Goal: Task Accomplishment & Management: Understand process/instructions

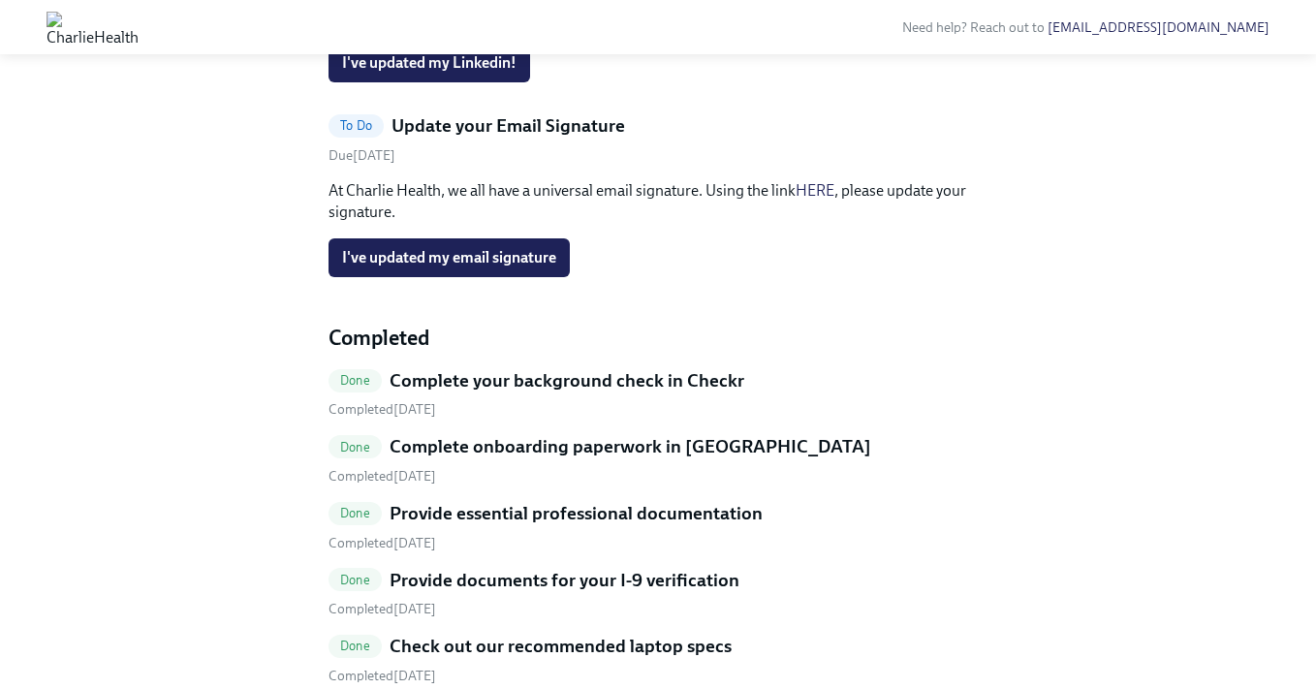
scroll to position [750, 0]
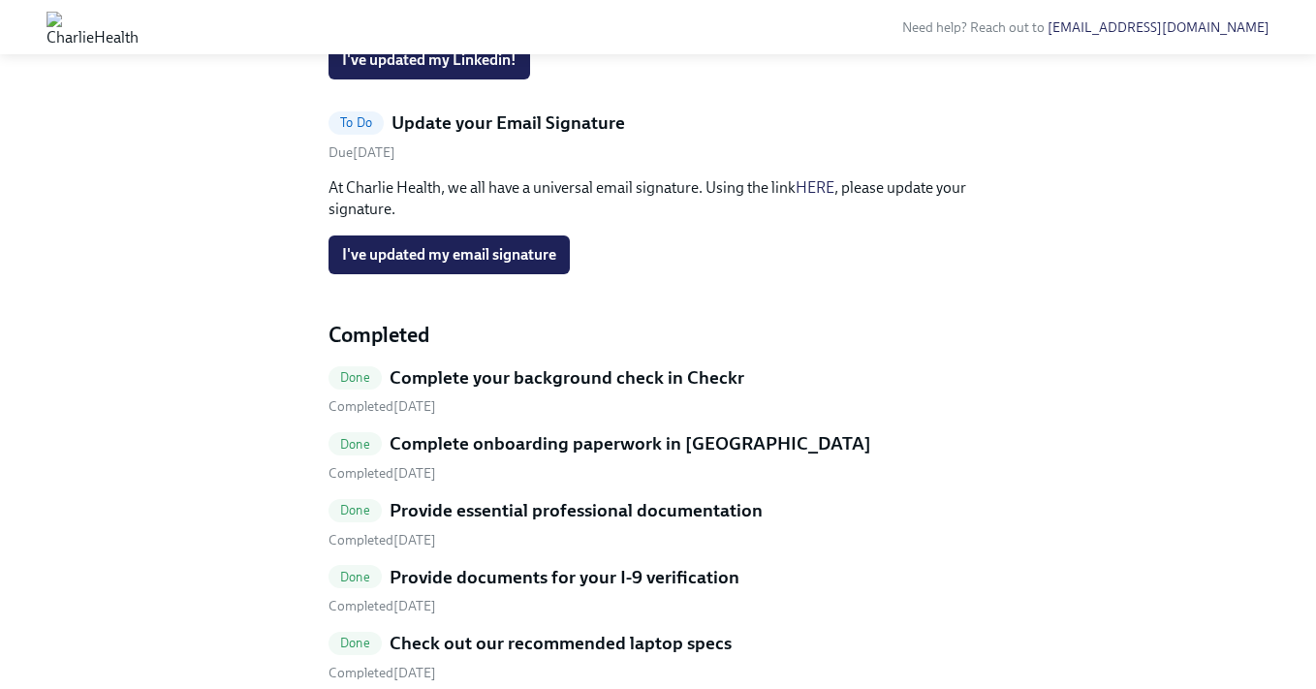
click at [823, 197] on link "HERE" at bounding box center [814, 187] width 39 height 18
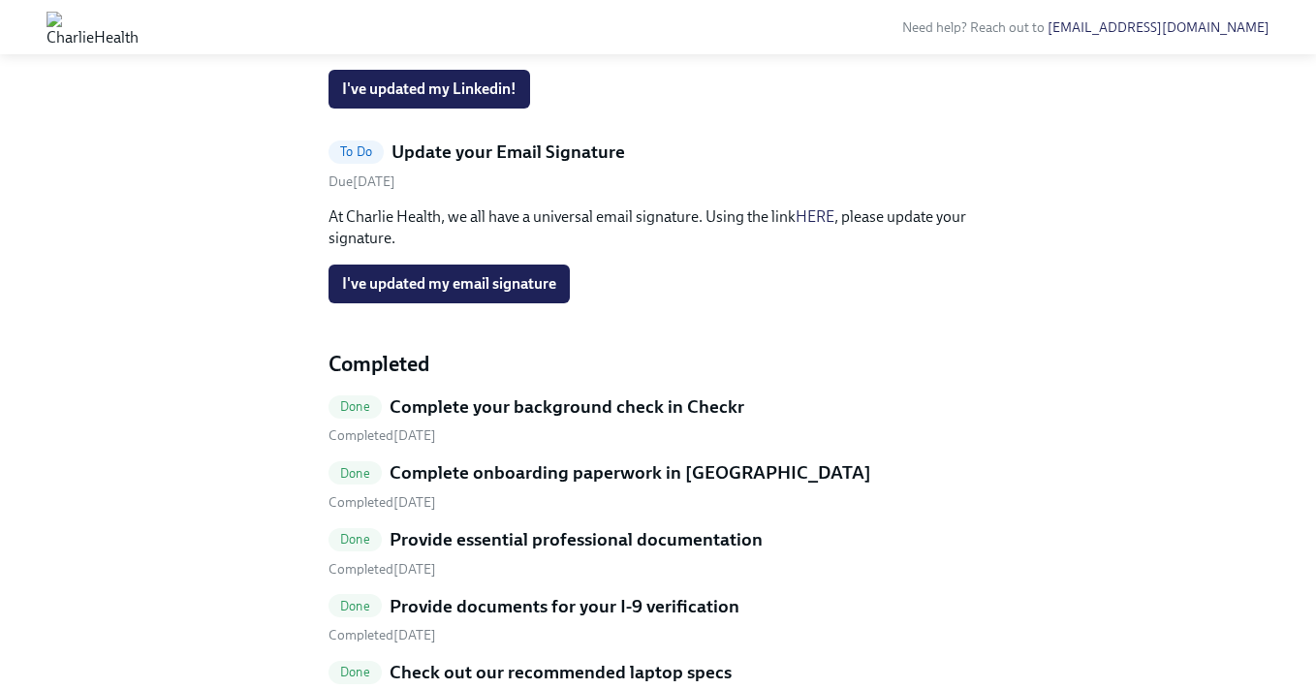
scroll to position [722, 0]
click at [495, 293] on span "I've updated my email signature" at bounding box center [449, 282] width 214 height 19
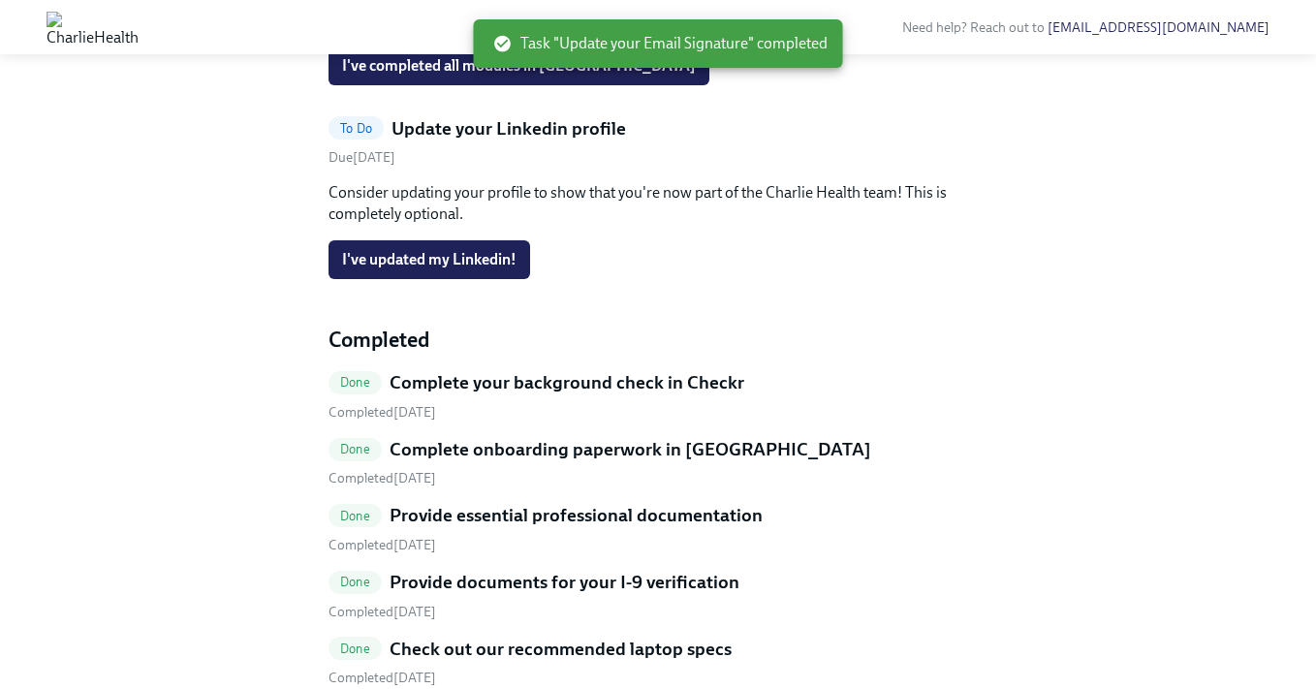
scroll to position [361, 0]
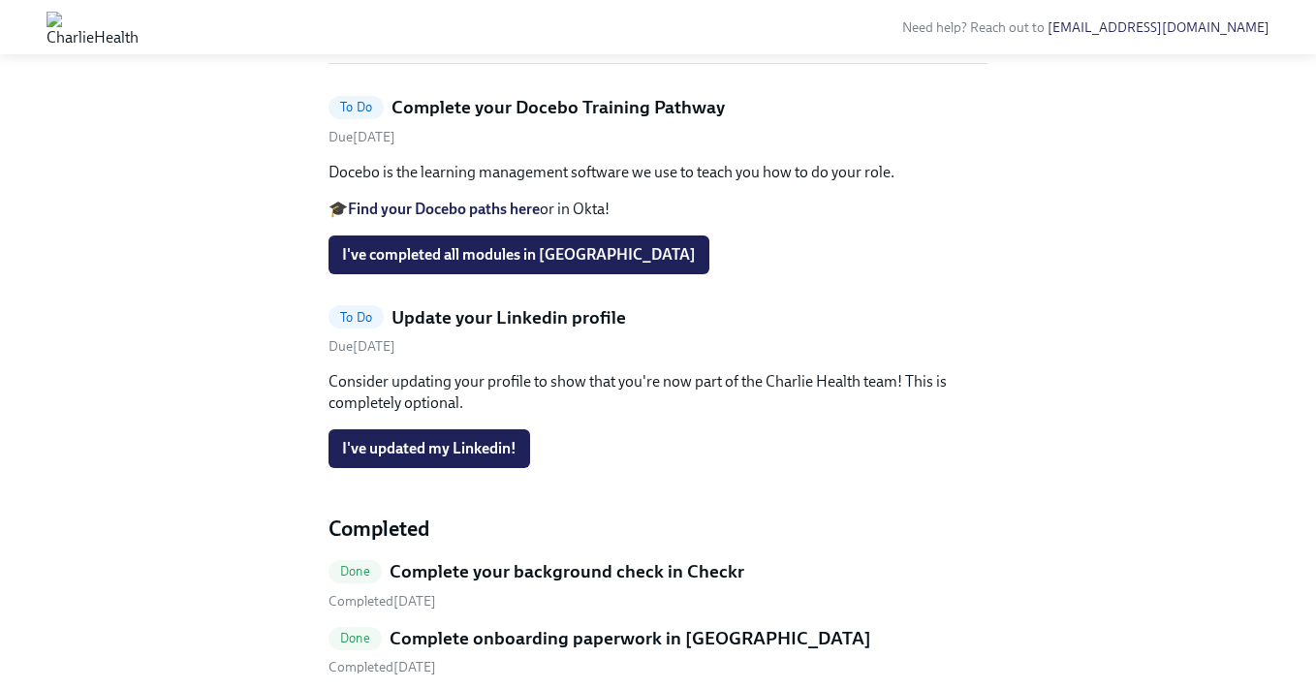
click at [486, 218] on strong "Find your Docebo paths here" at bounding box center [444, 209] width 192 height 18
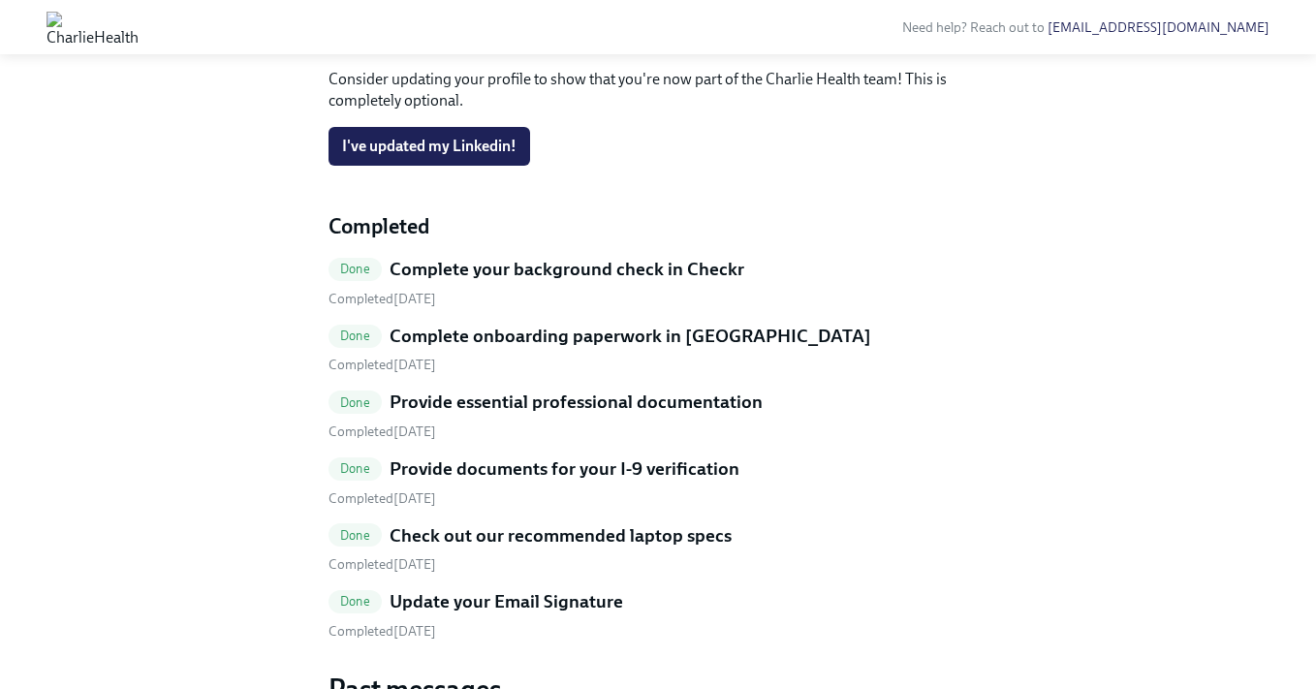
scroll to position [663, 0]
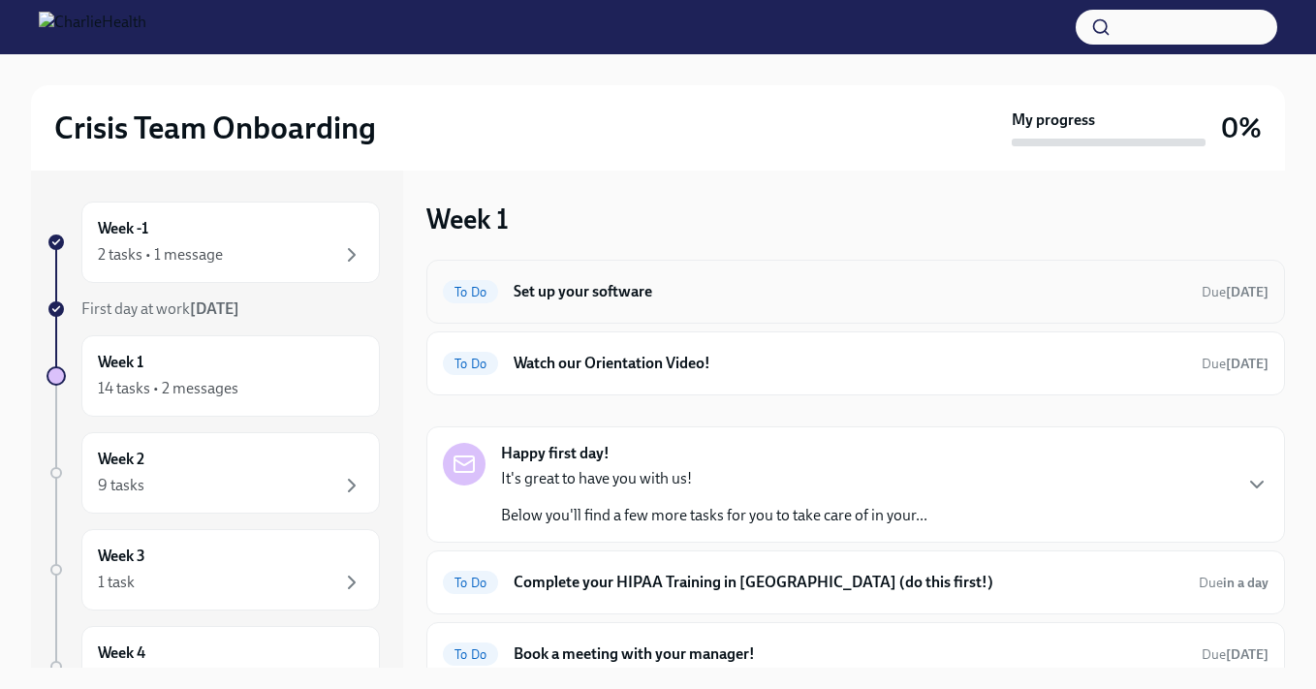
click at [719, 287] on h6 "Set up your software" at bounding box center [849, 291] width 672 height 21
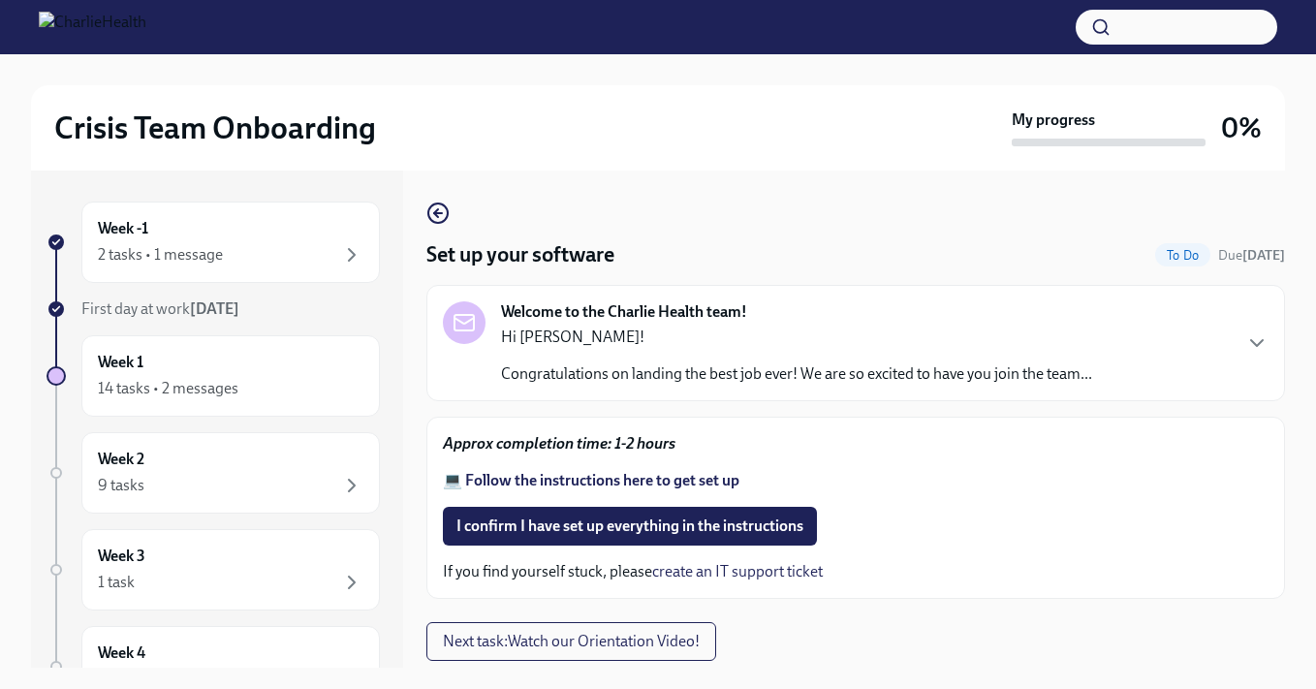
scroll to position [33, 0]
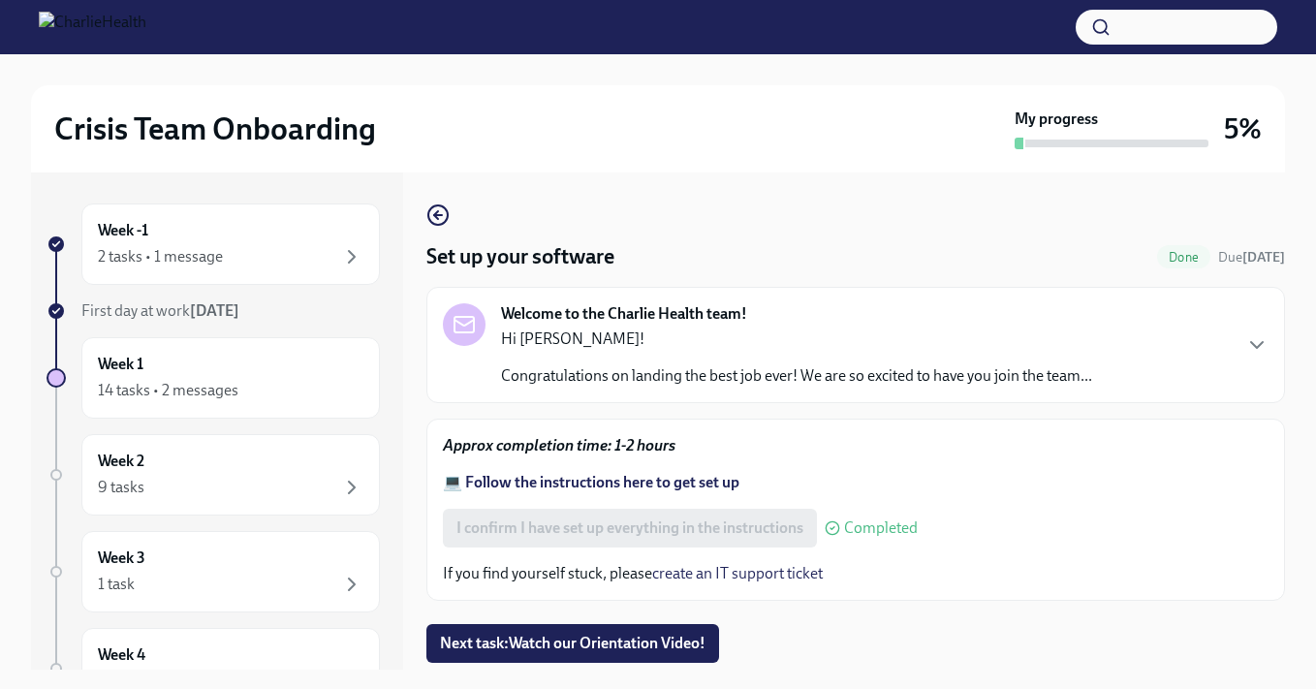
scroll to position [35, 0]
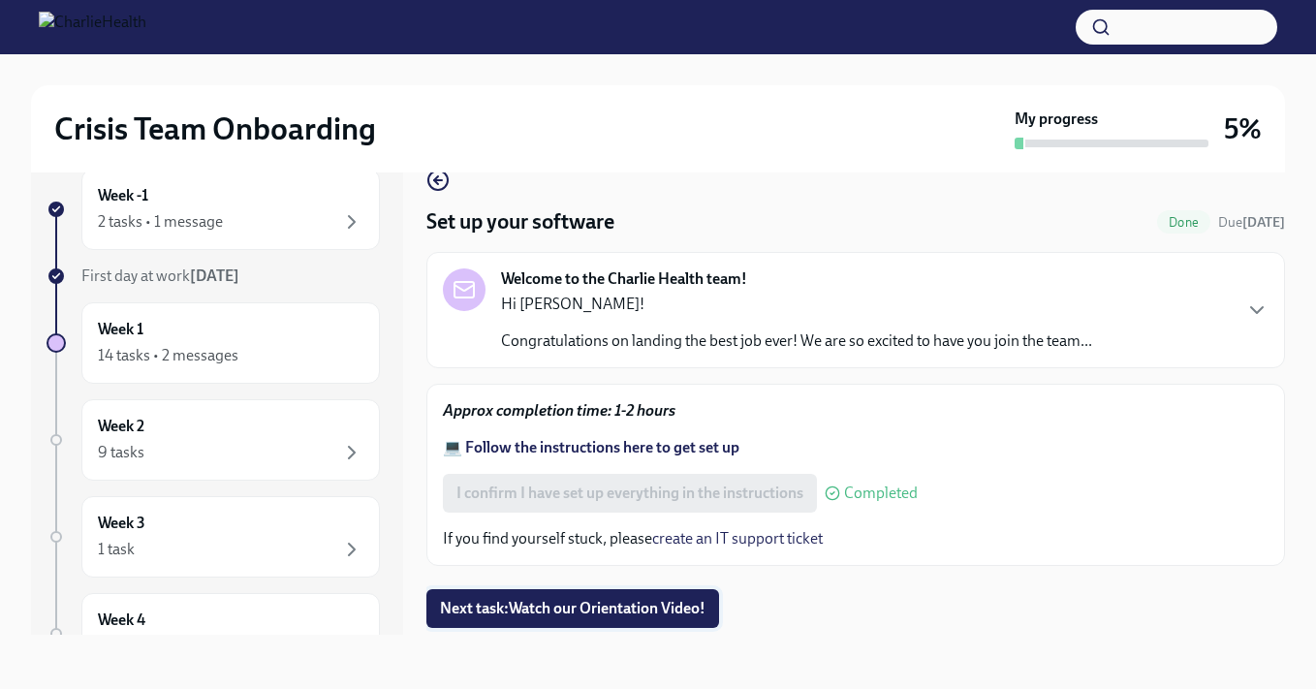
click at [626, 614] on span "Next task : Watch our Orientation Video!" at bounding box center [572, 608] width 265 height 19
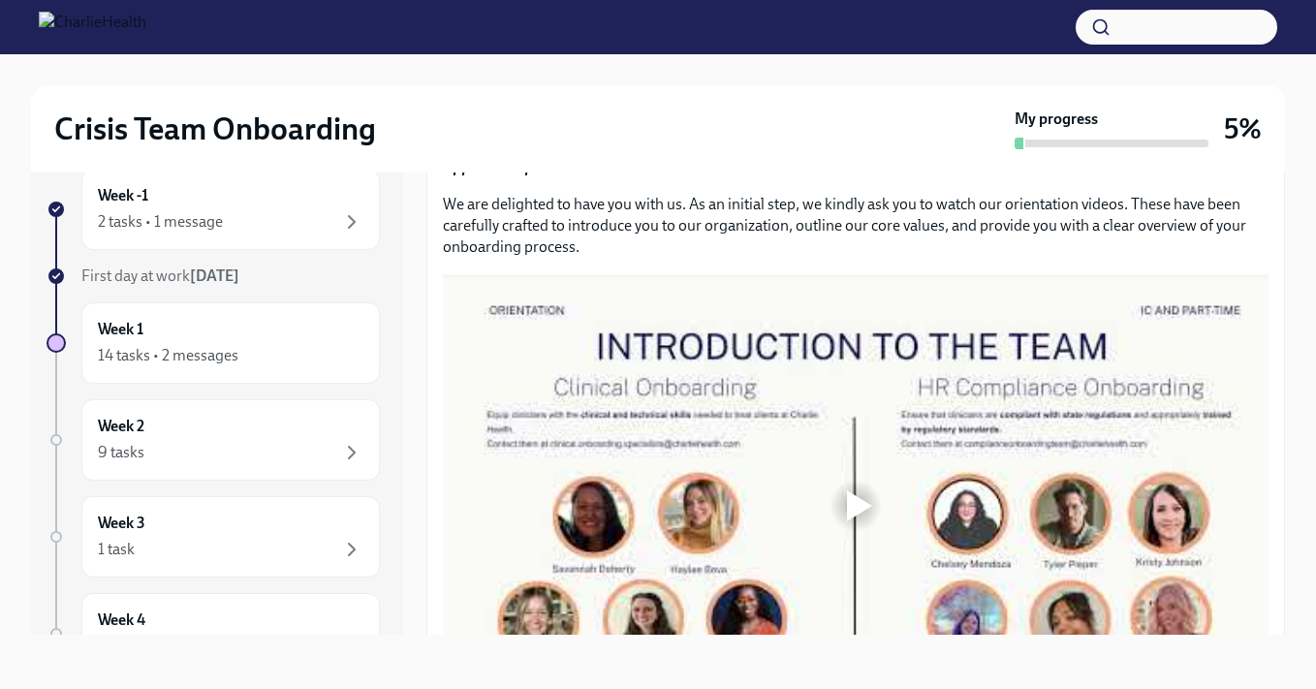
scroll to position [247, 0]
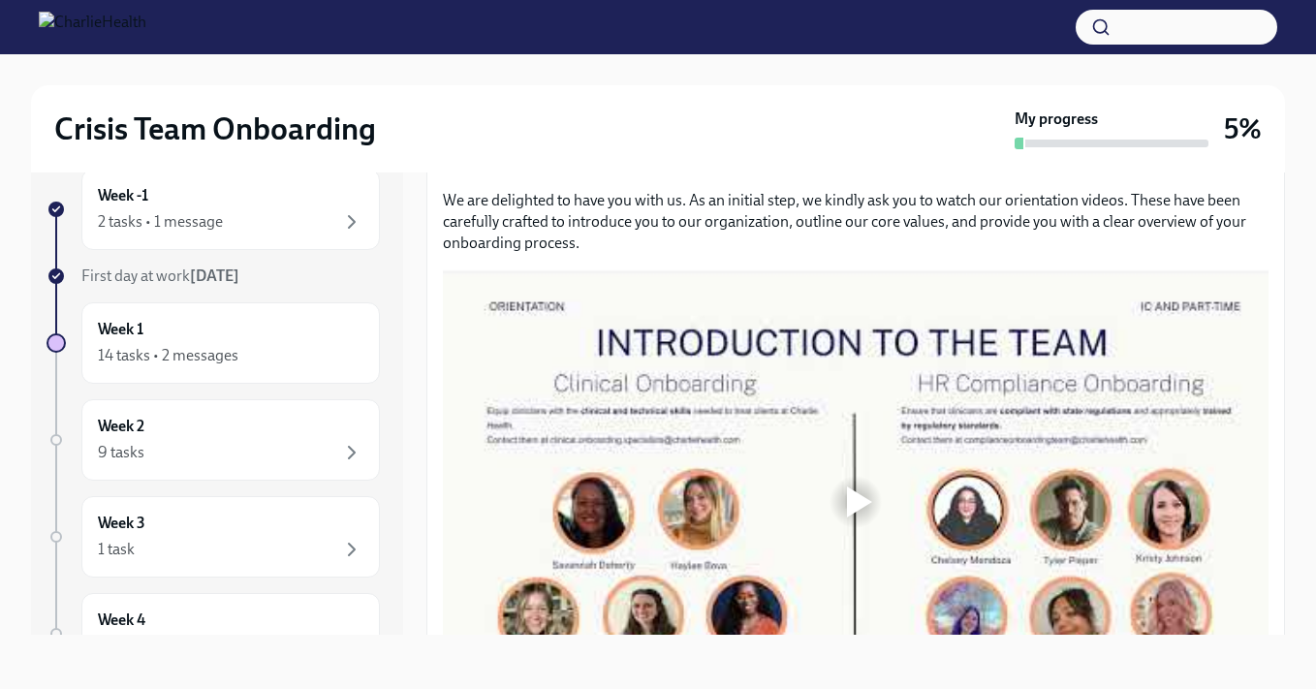
click at [857, 514] on div at bounding box center [859, 501] width 25 height 31
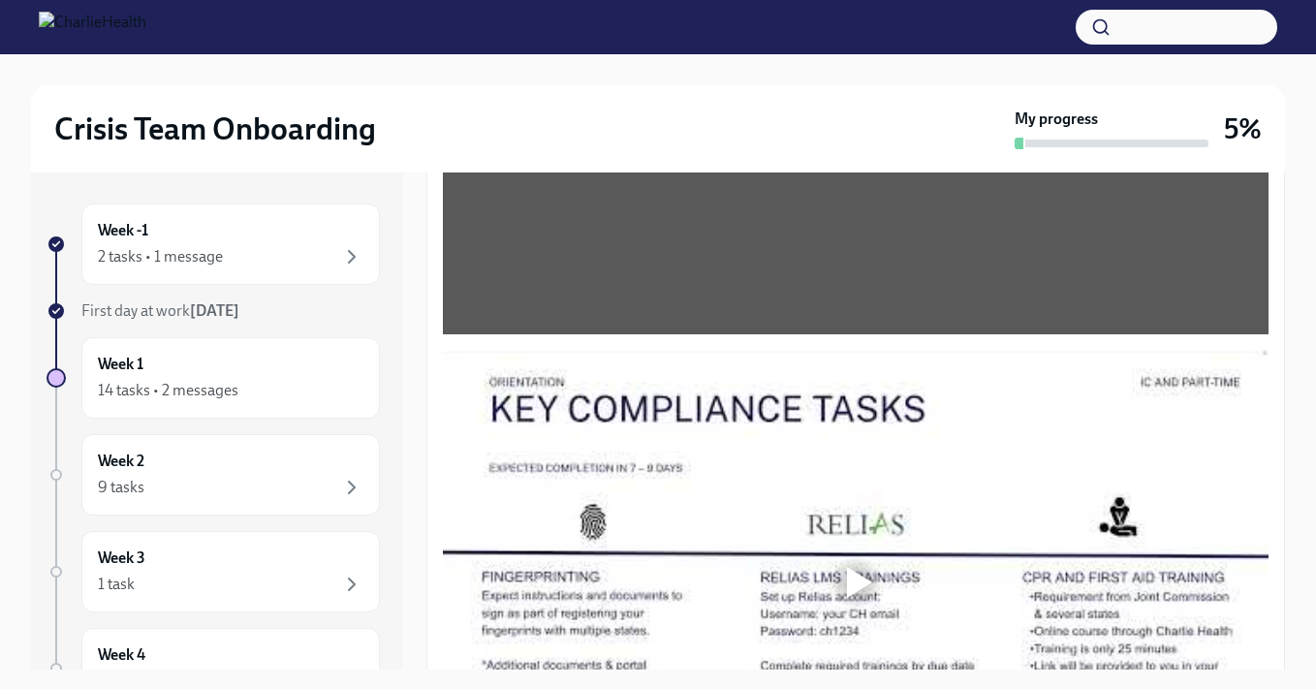
scroll to position [904, 0]
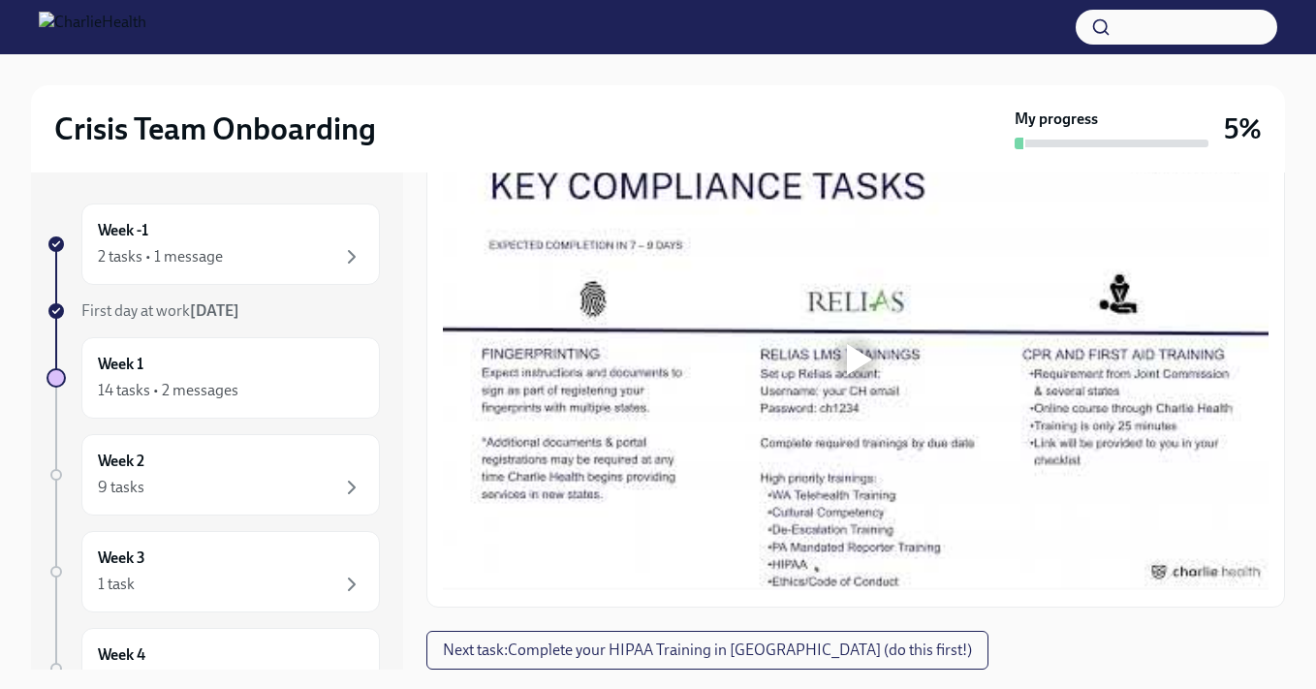
click at [862, 358] on div at bounding box center [859, 359] width 25 height 31
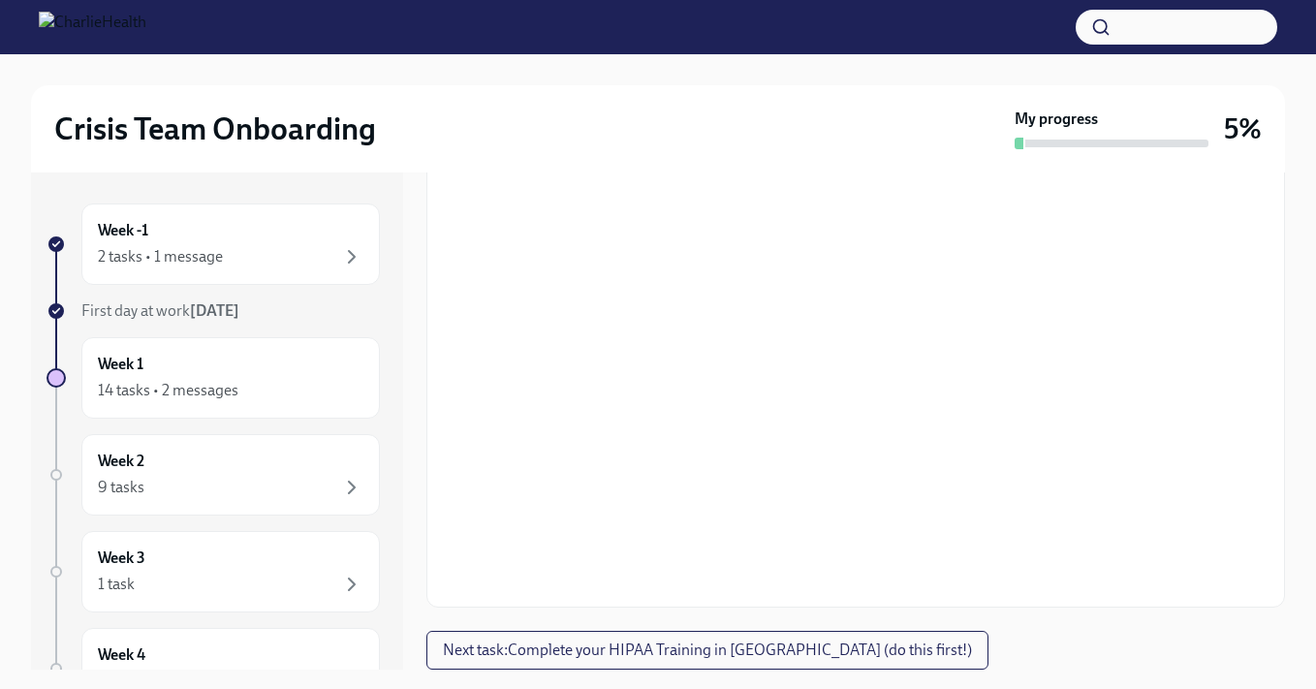
scroll to position [35, 0]
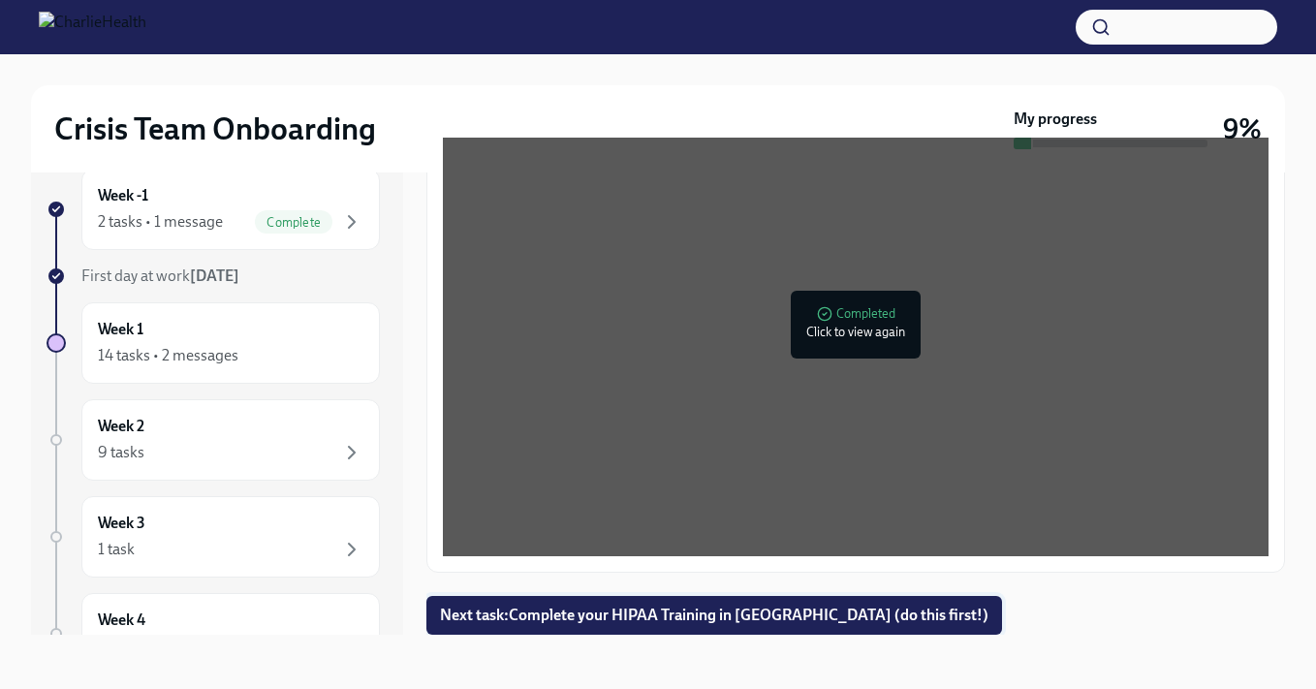
click at [784, 613] on span "Next task : Complete your HIPAA Training in Docebo (do this first!)" at bounding box center [714, 614] width 548 height 19
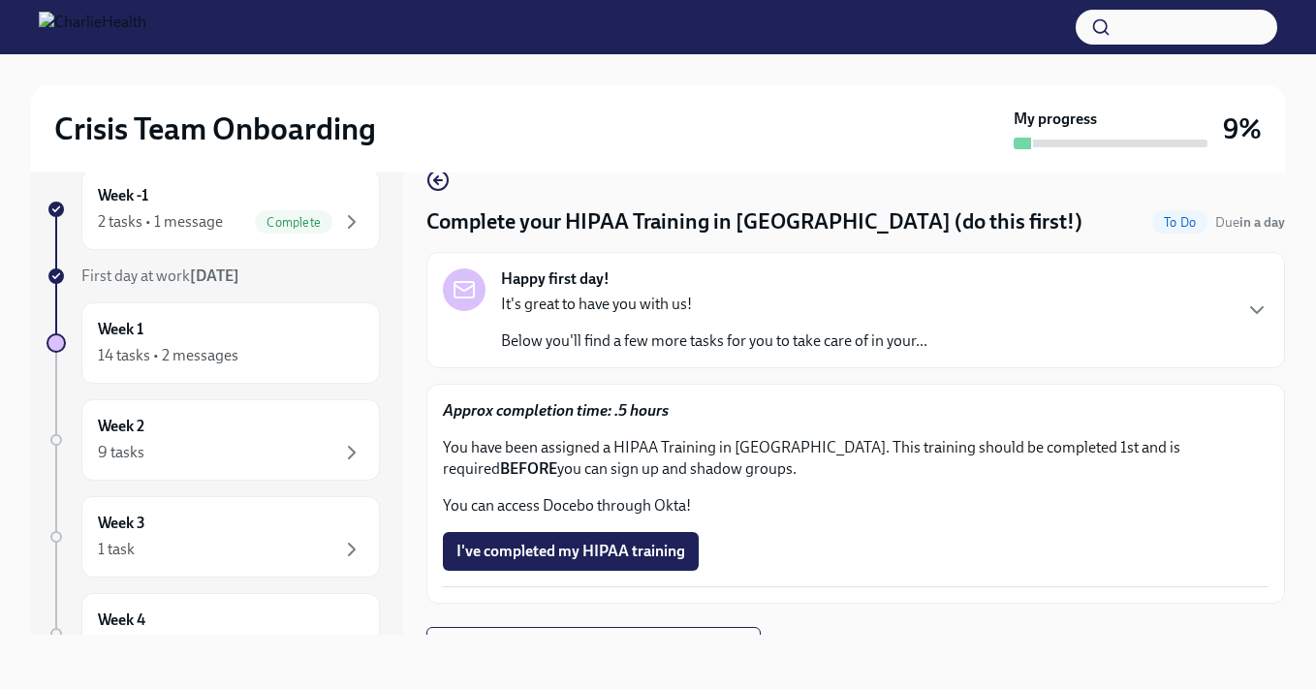
scroll to position [31, 0]
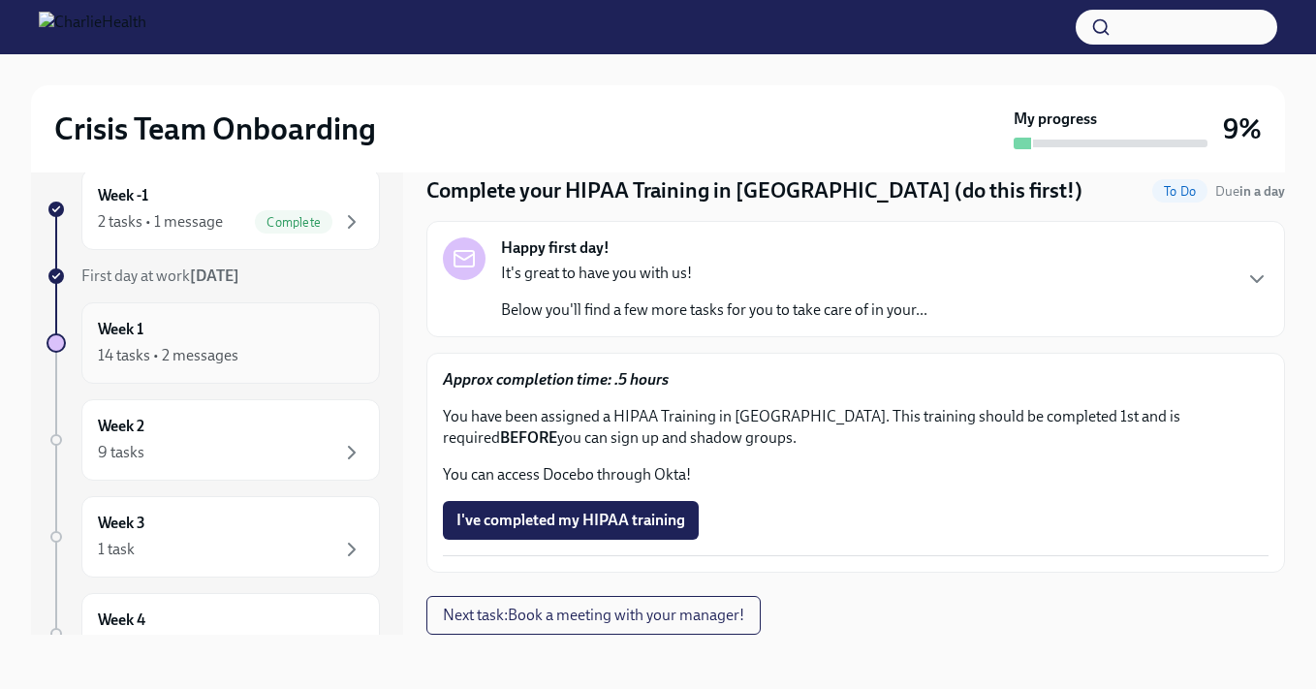
click at [262, 340] on div "Week 1 14 tasks • 2 messages" at bounding box center [230, 343] width 265 height 48
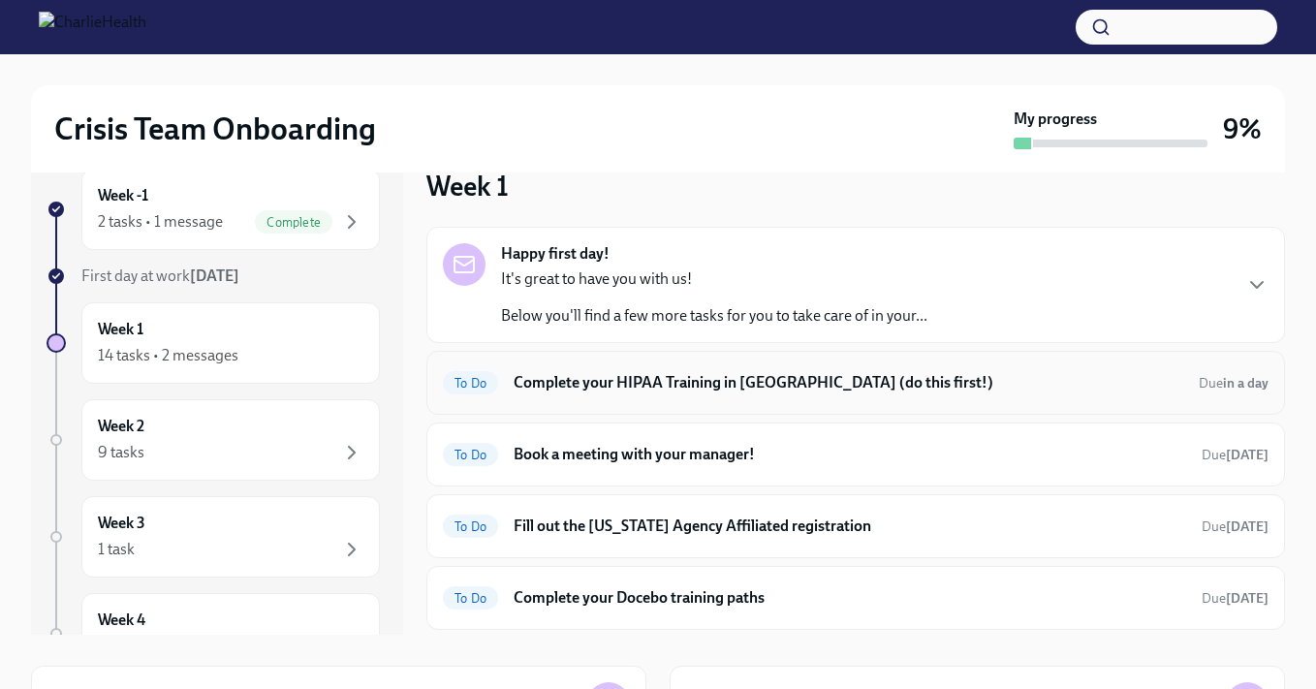
click at [693, 383] on h6 "Complete your HIPAA Training in Docebo (do this first!)" at bounding box center [847, 382] width 669 height 21
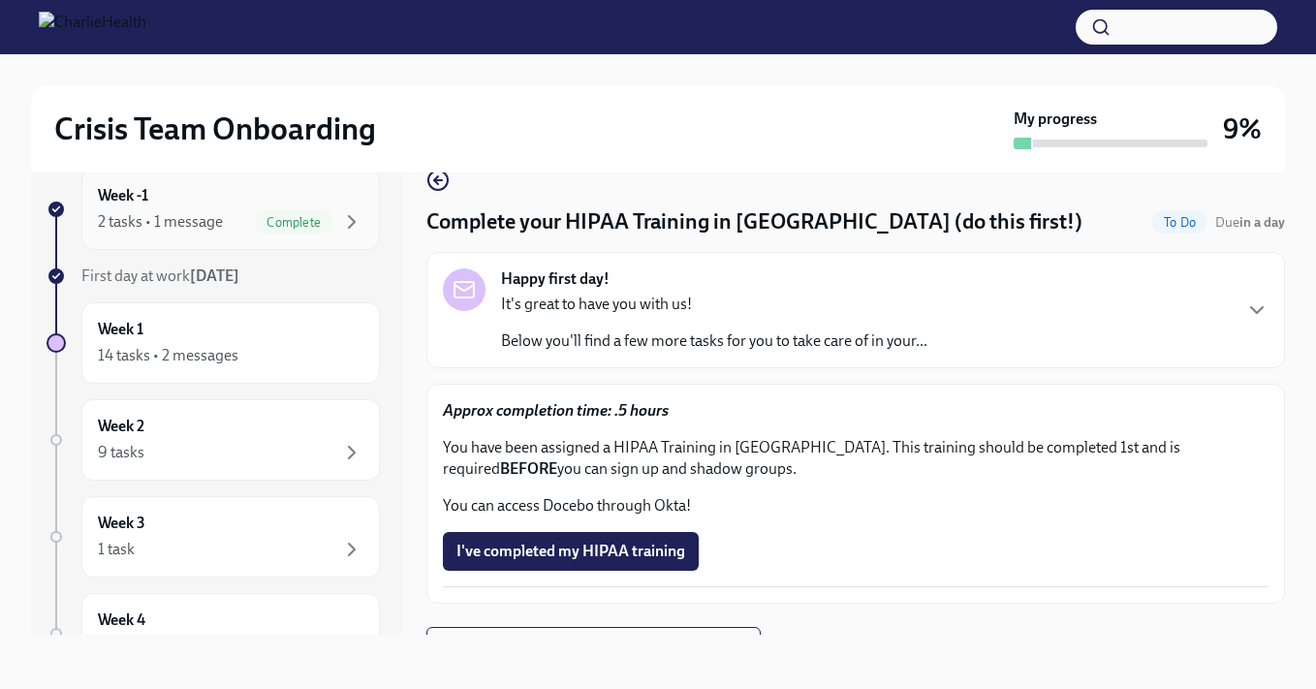
click at [225, 221] on div "2 tasks • 1 message Complete" at bounding box center [230, 221] width 265 height 23
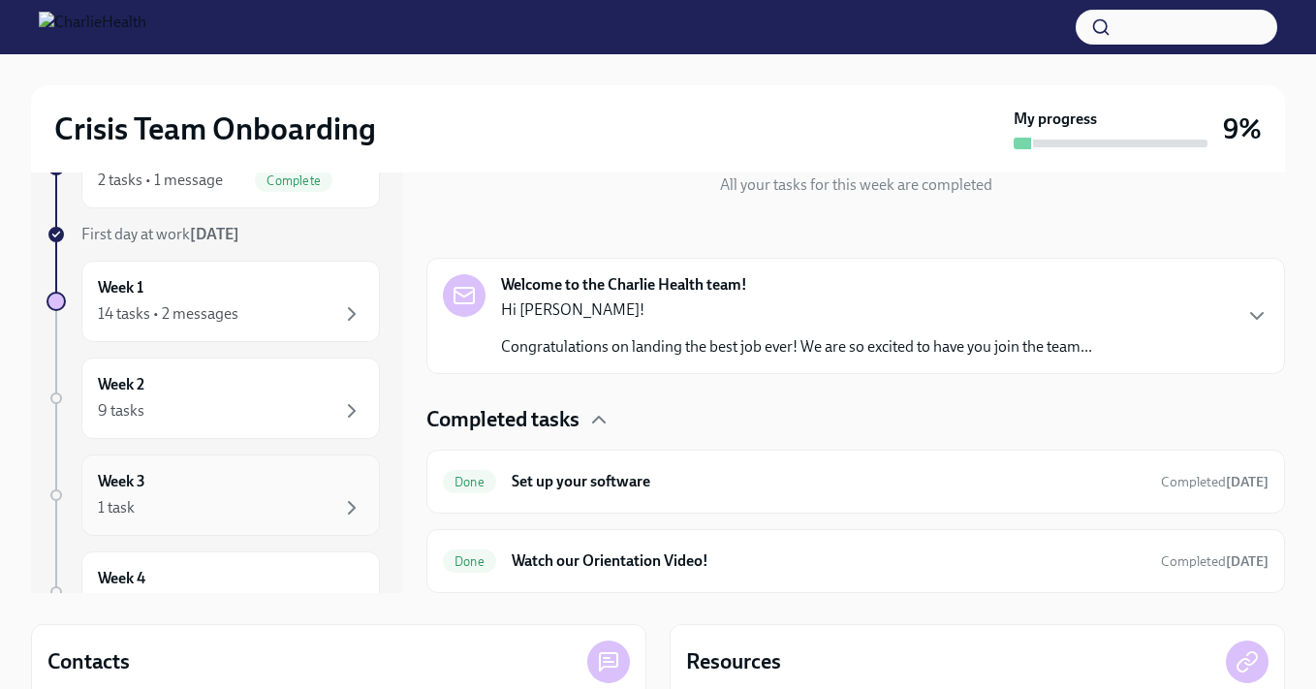
scroll to position [76, 0]
click at [254, 295] on div "Week 1 14 tasks • 2 messages" at bounding box center [230, 302] width 265 height 48
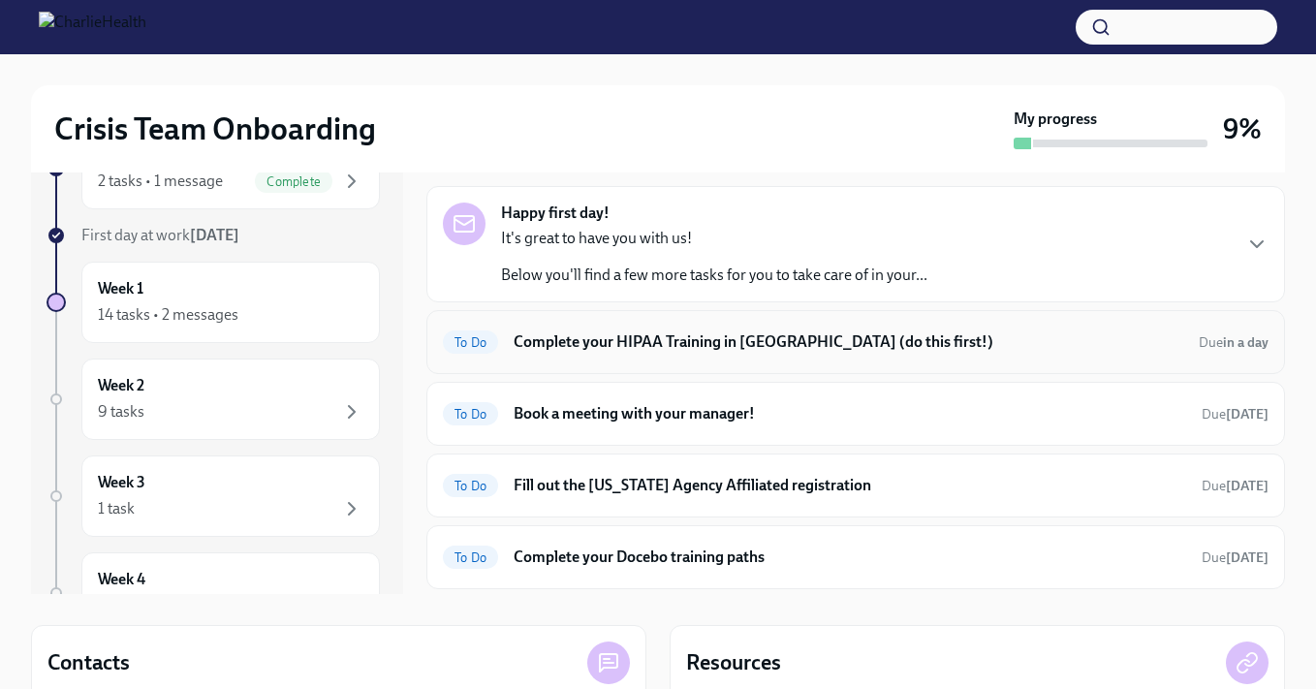
click at [777, 352] on h6 "Complete your HIPAA Training in Docebo (do this first!)" at bounding box center [847, 341] width 669 height 21
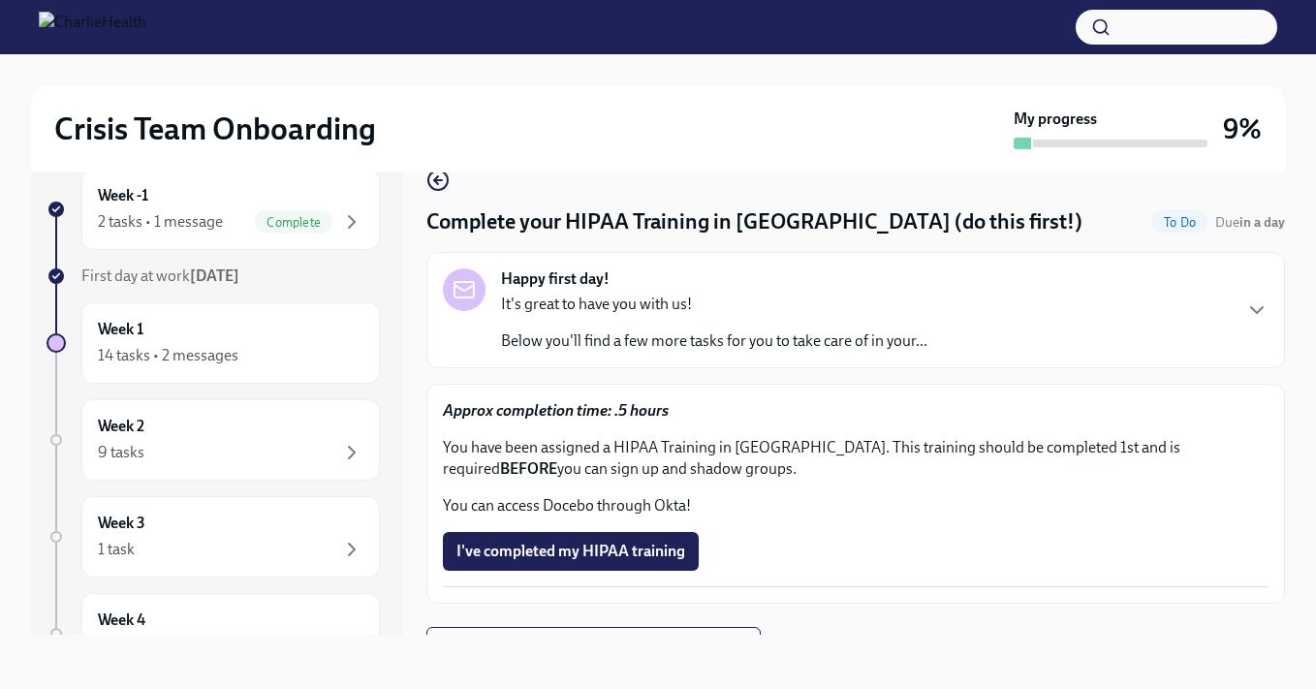
scroll to position [31, 0]
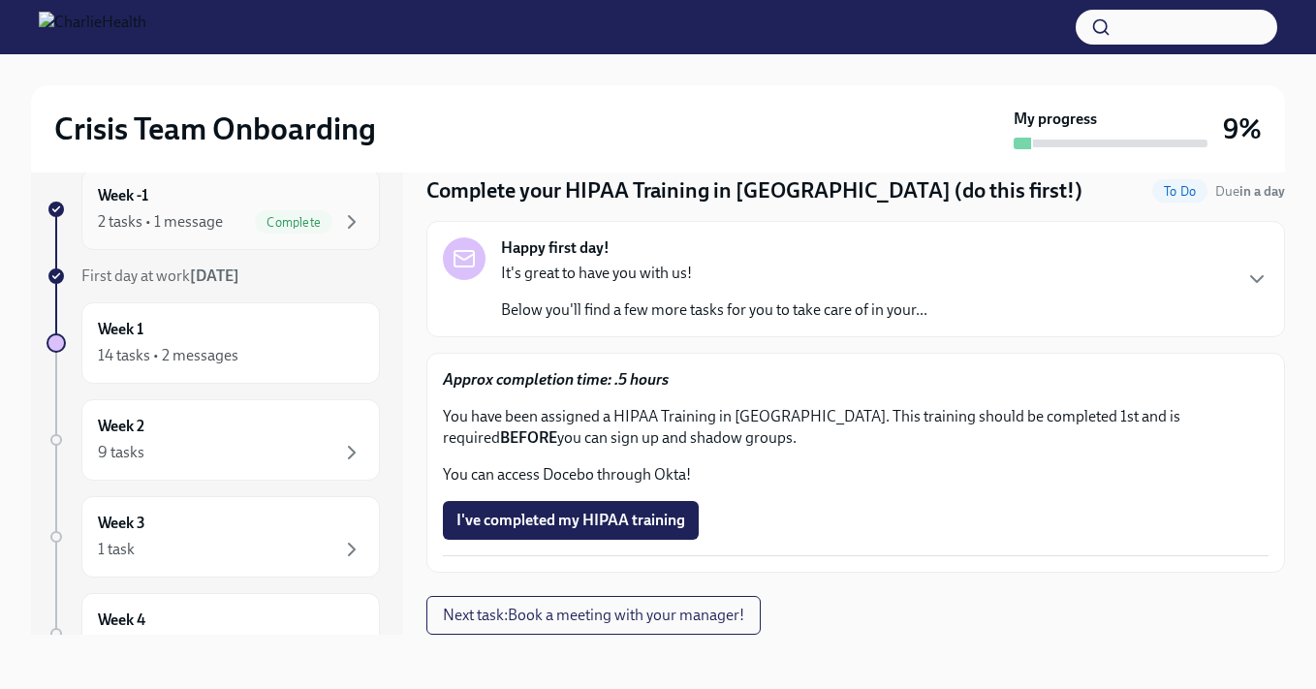
click at [226, 214] on div "2 tasks • 1 message Complete" at bounding box center [230, 221] width 265 height 23
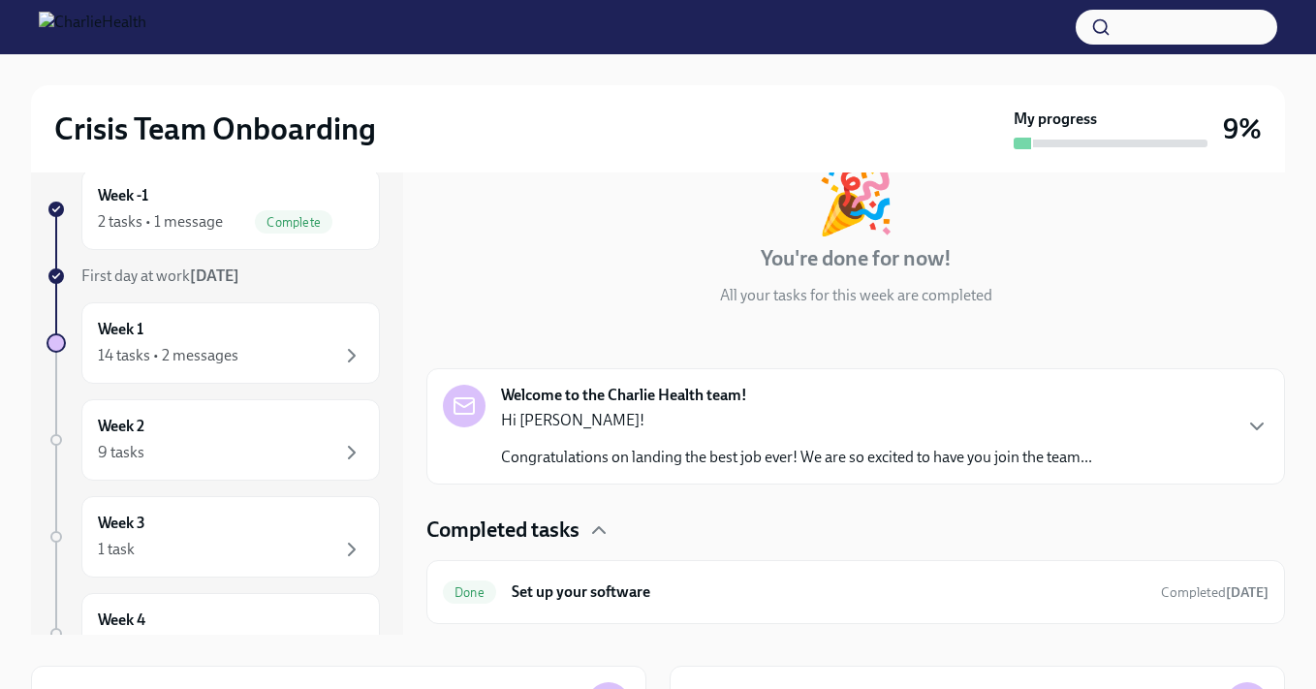
scroll to position [158, 0]
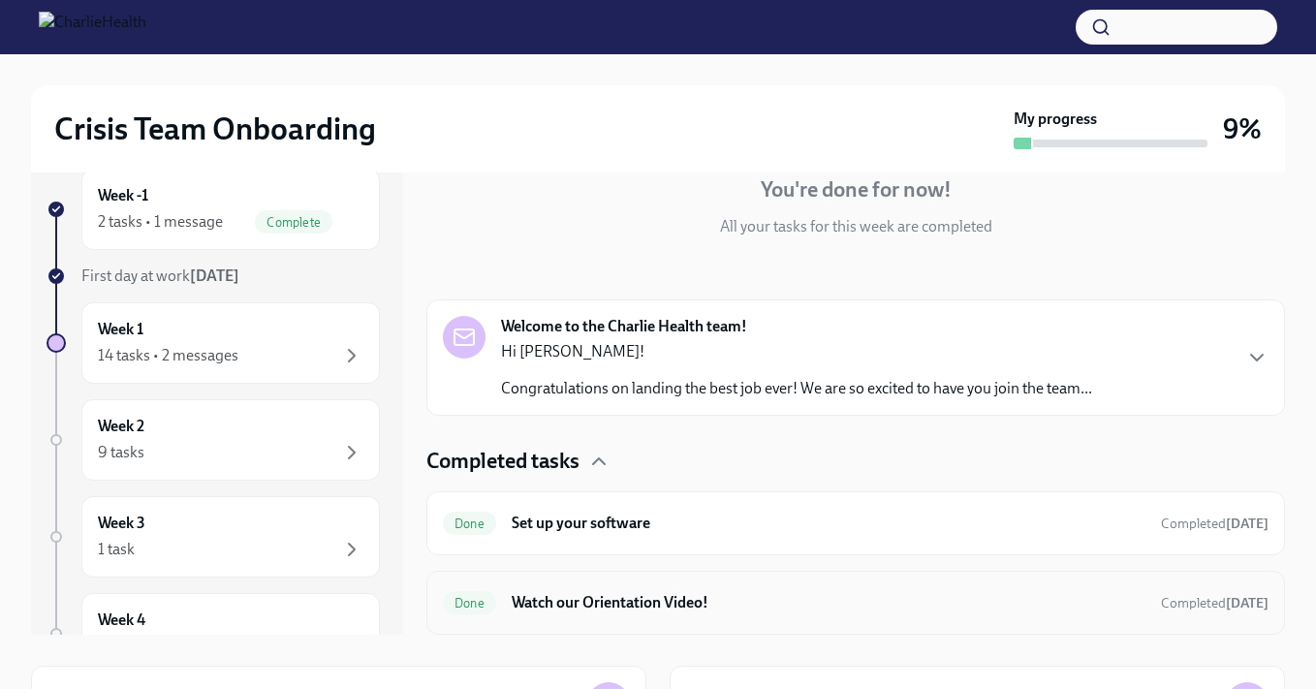
click at [736, 605] on h6 "Watch our Orientation Video!" at bounding box center [829, 602] width 634 height 21
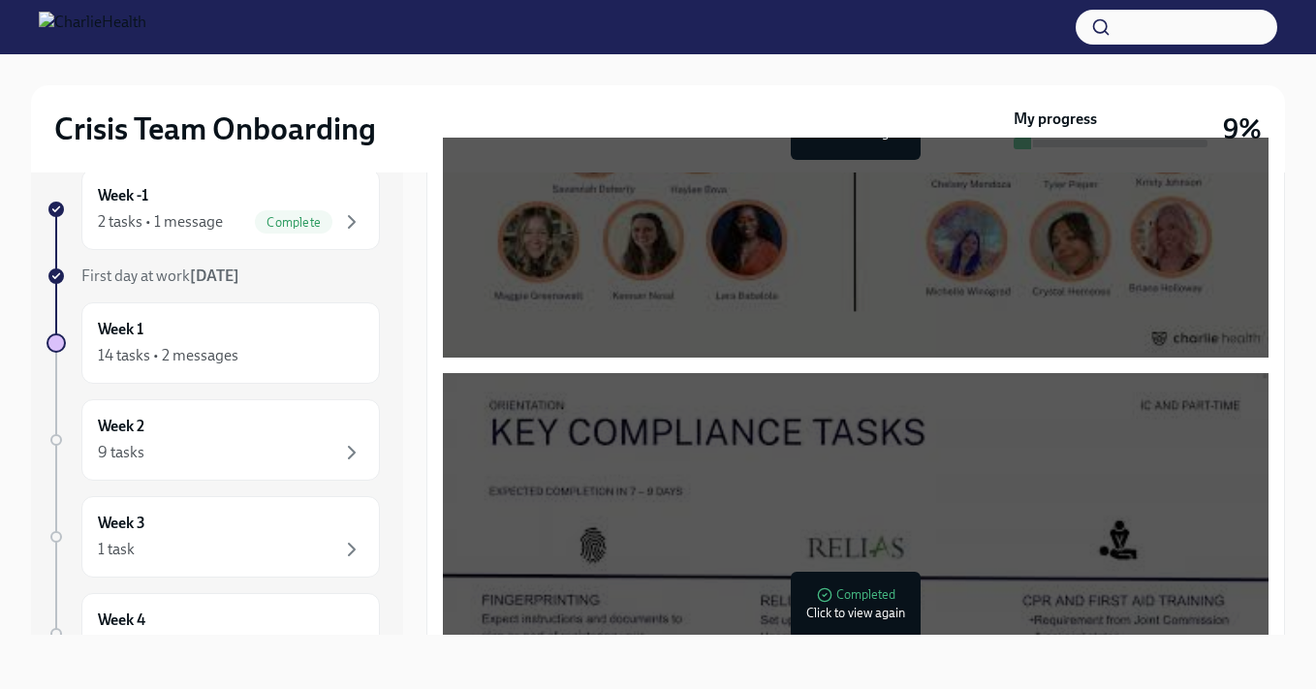
scroll to position [725, 0]
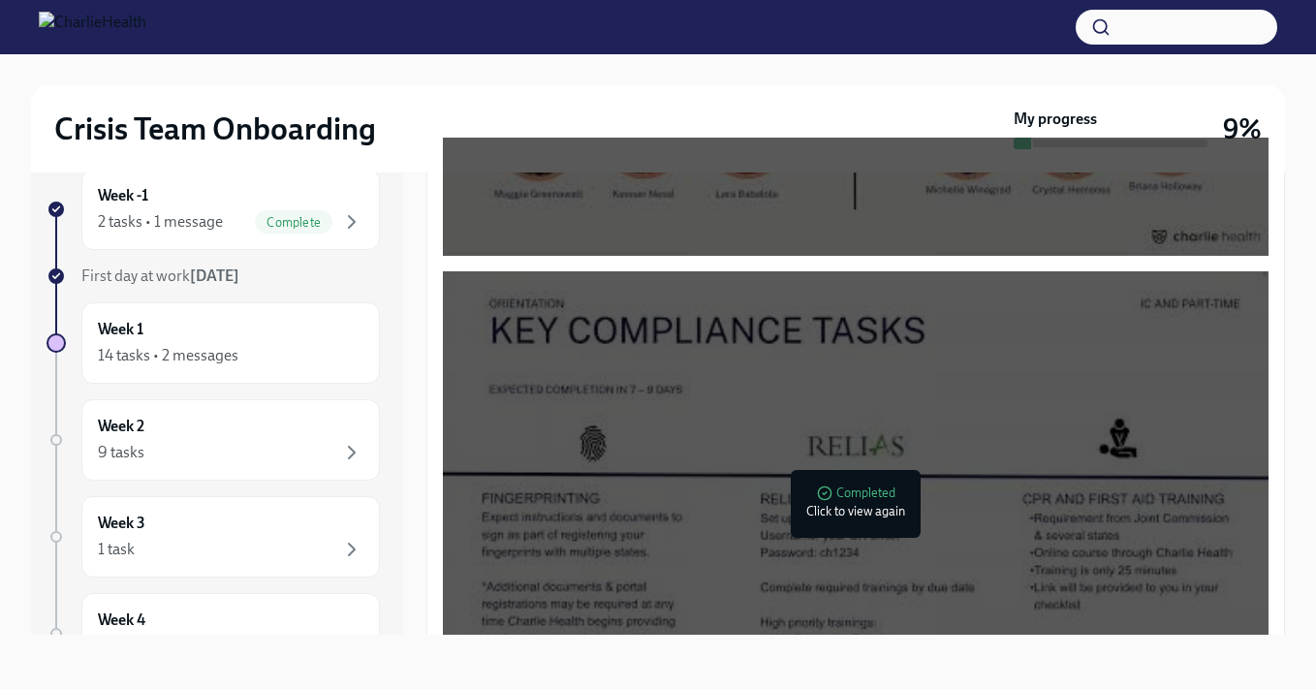
click at [856, 518] on div at bounding box center [859, 503] width 25 height 31
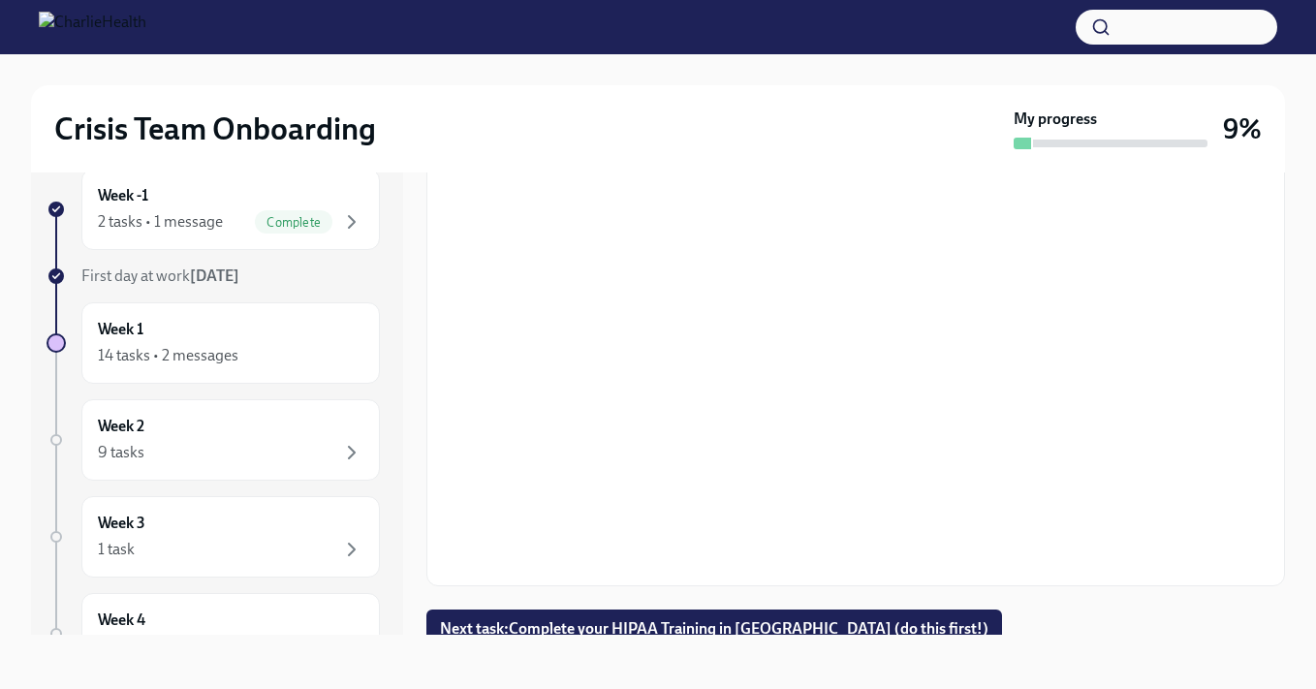
scroll to position [904, 0]
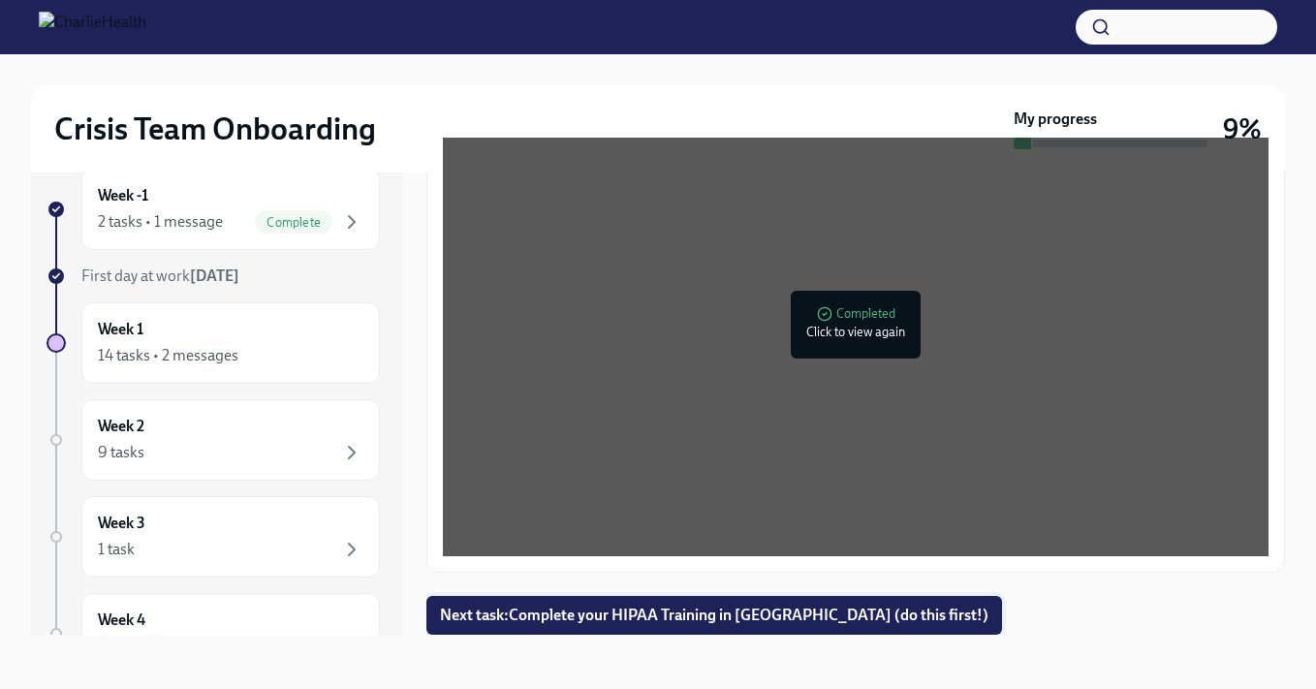
click at [722, 614] on span "Next task : Complete your HIPAA Training in Docebo (do this first!)" at bounding box center [714, 614] width 548 height 19
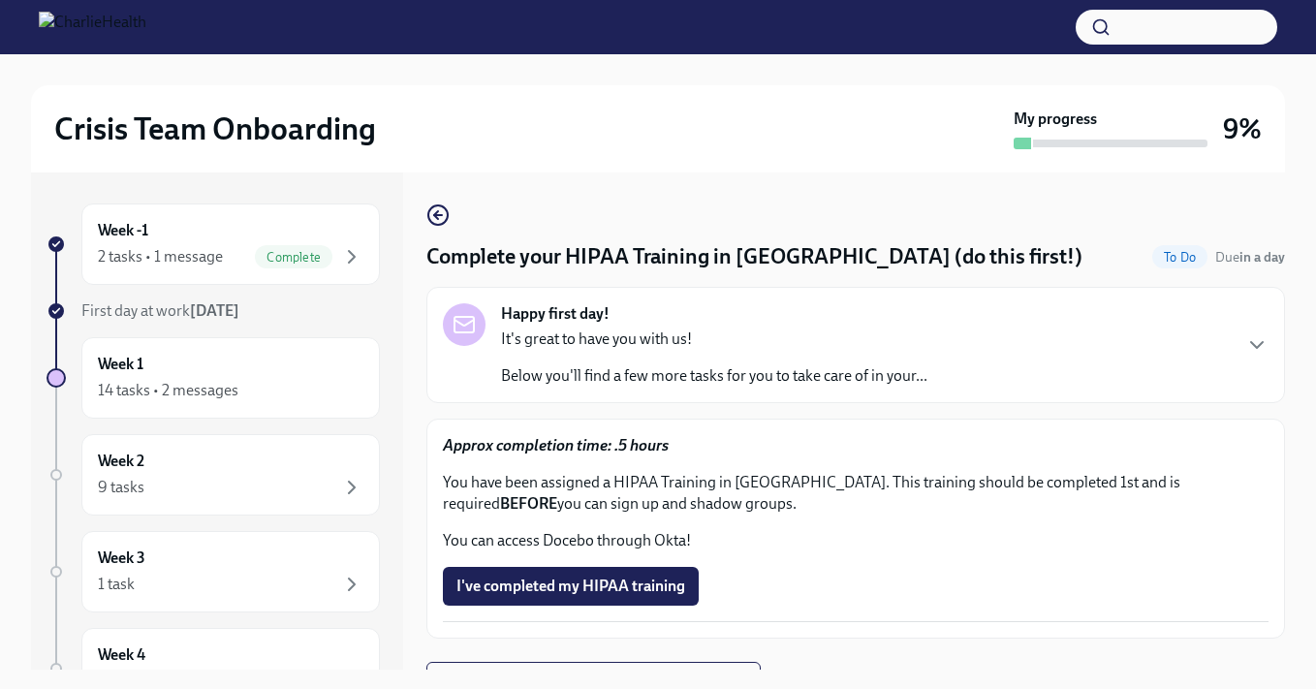
click at [146, 23] on img at bounding box center [93, 27] width 108 height 31
click at [138, 124] on h2 "Crisis Team Onboarding" at bounding box center [215, 128] width 322 height 39
click at [156, 228] on div "Week -1 2 tasks • 1 message Complete" at bounding box center [230, 244] width 265 height 48
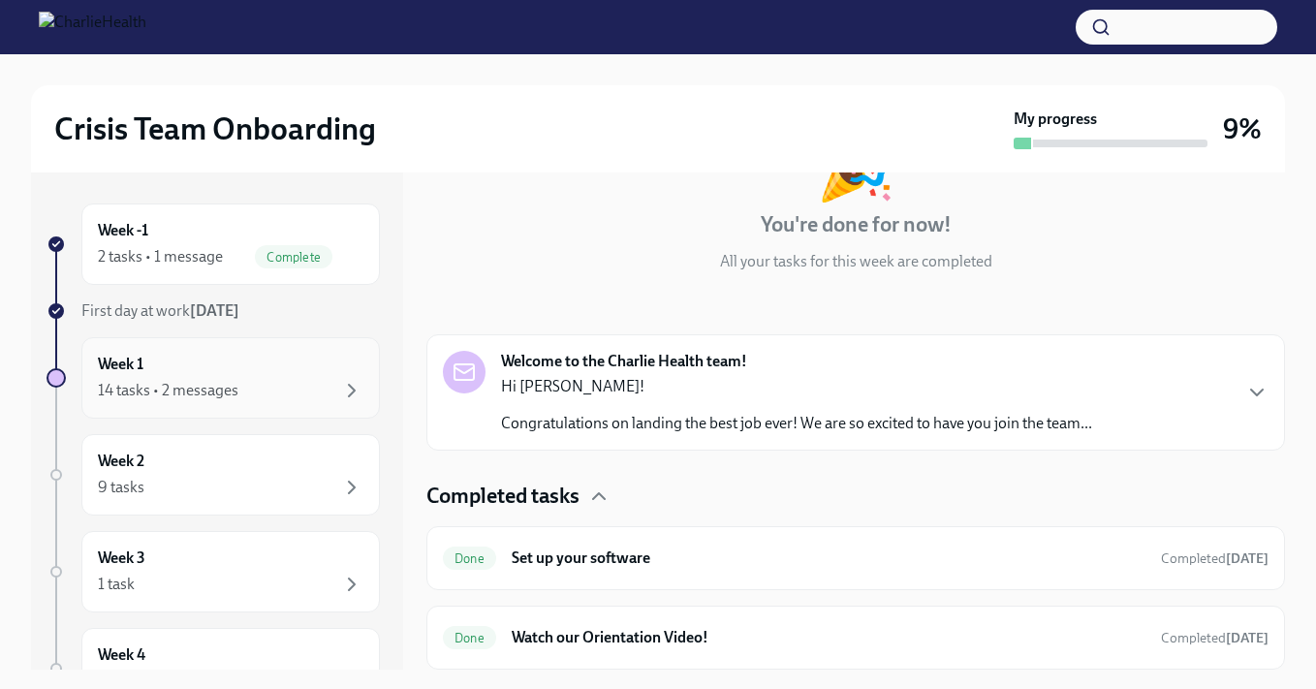
scroll to position [154, 0]
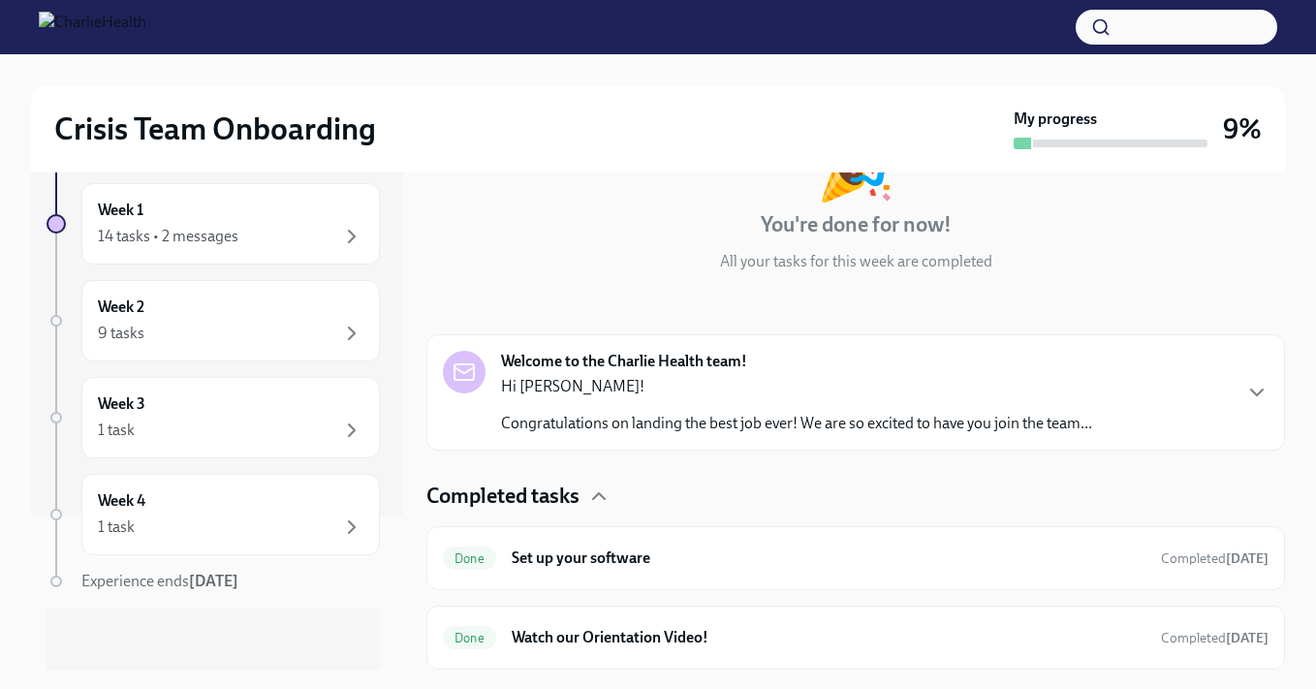
click at [938, 415] on p "Congratulations on landing the best job ever! We are so excited to have you joi…" at bounding box center [796, 423] width 591 height 21
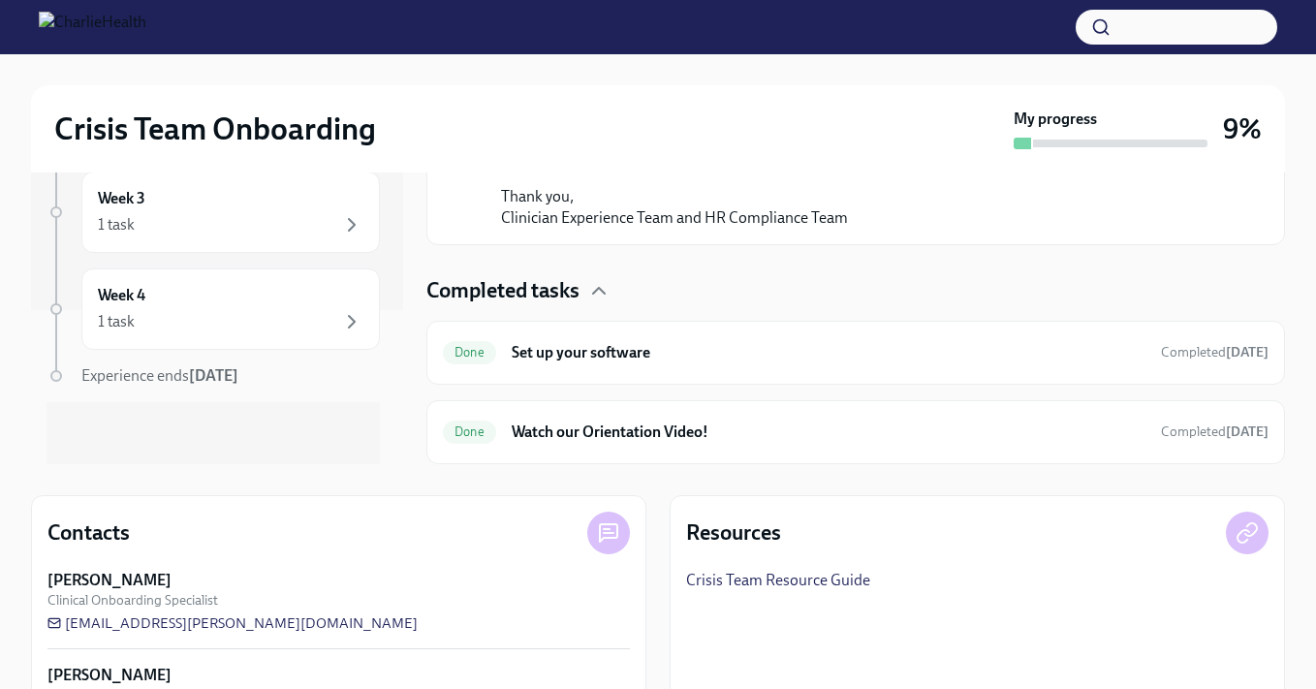
scroll to position [284, 0]
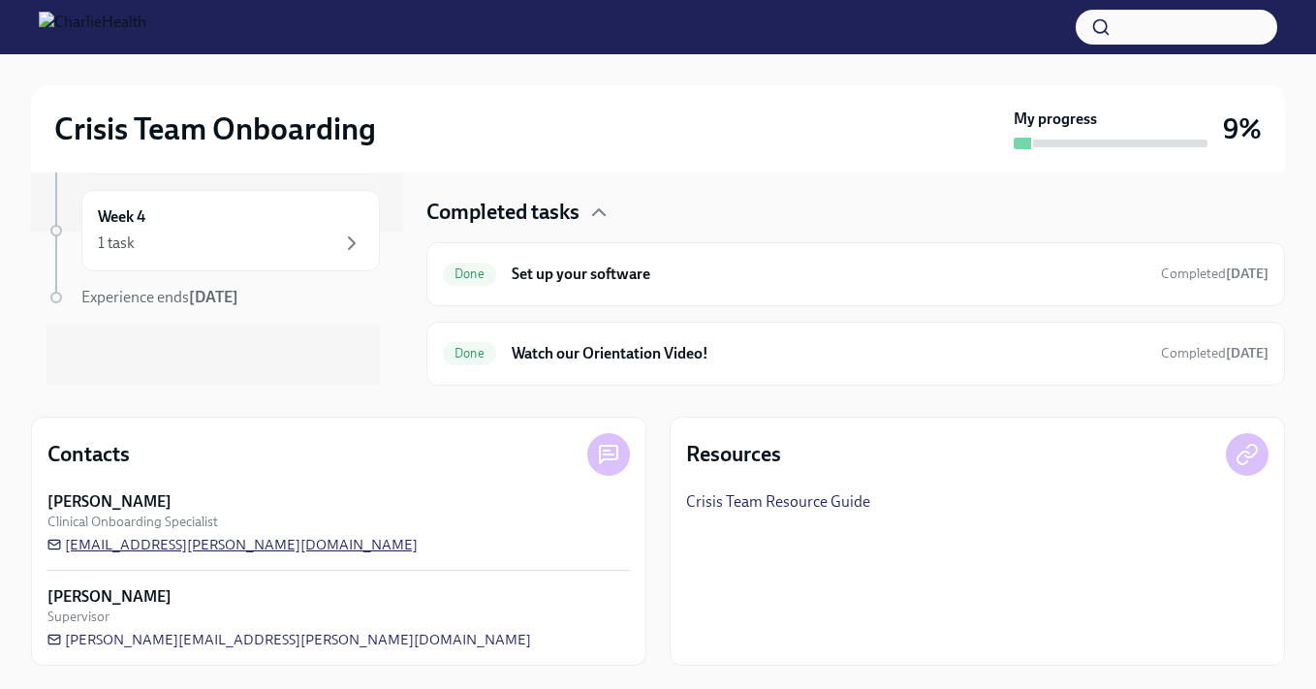
click at [242, 545] on span "savannah.doherty@charliehealth.com" at bounding box center [232, 544] width 370 height 19
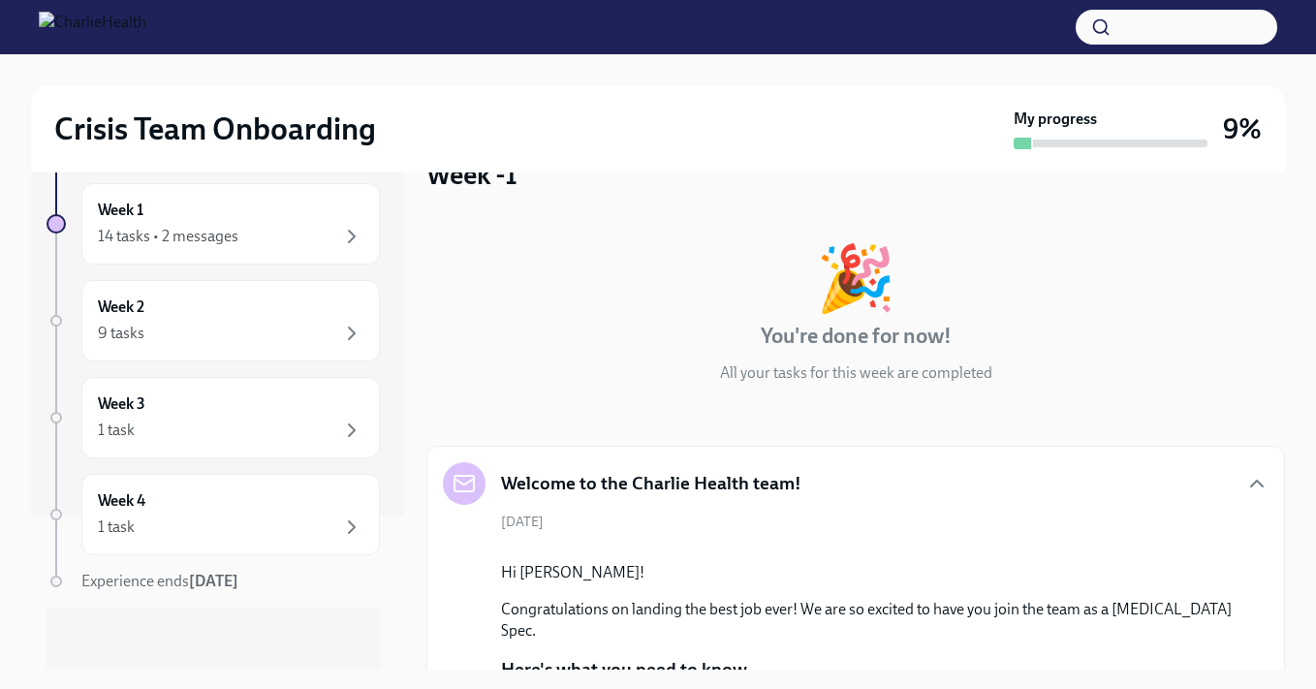
scroll to position [0, 0]
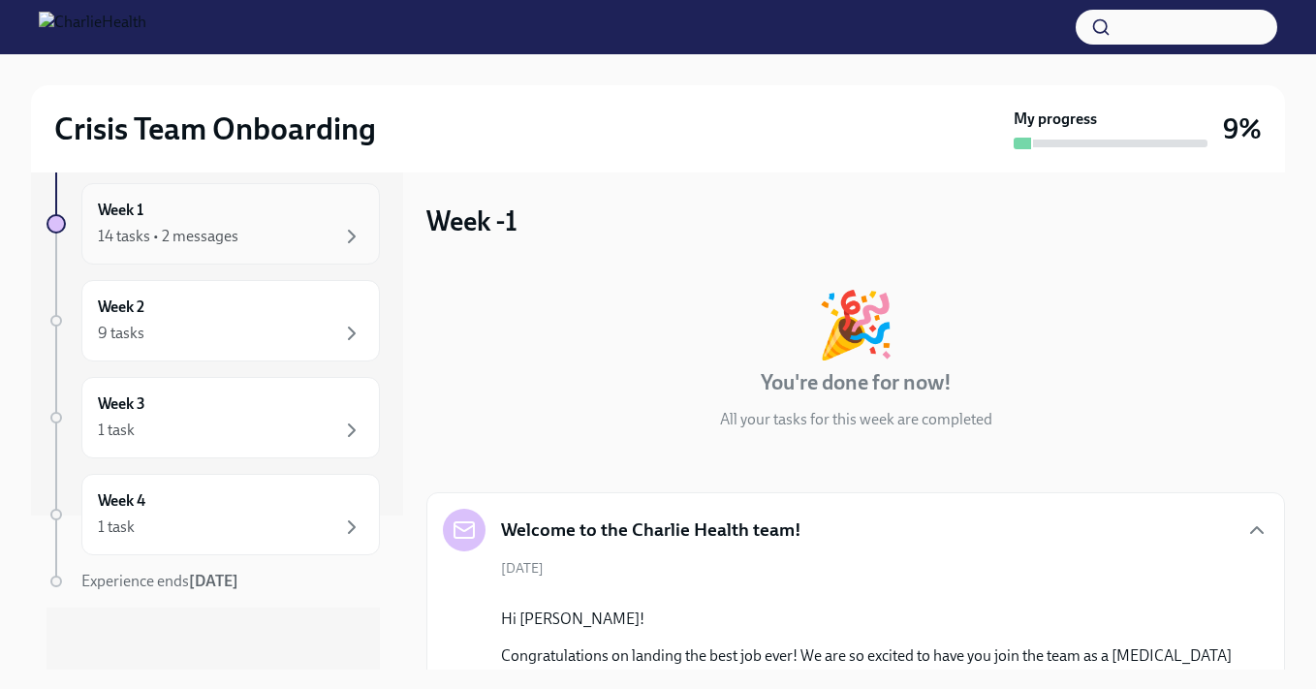
click at [263, 241] on div "14 tasks • 2 messages" at bounding box center [230, 236] width 265 height 23
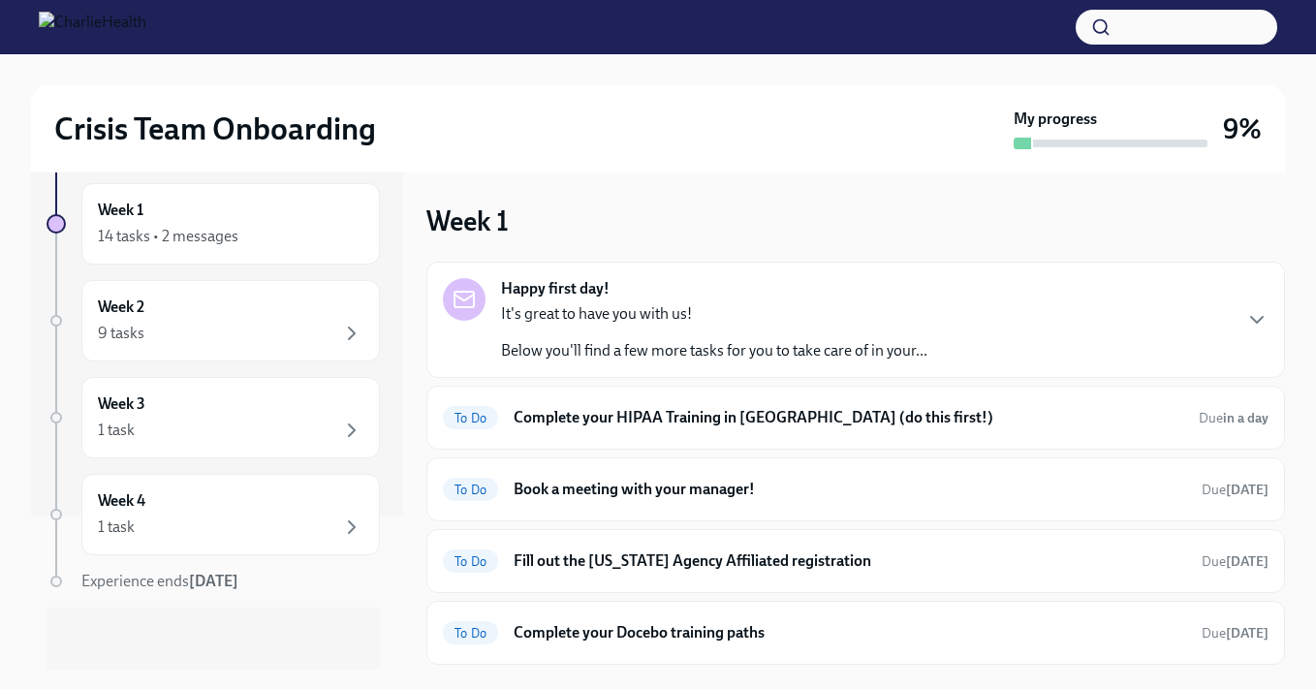
click at [778, 309] on p "It's great to have you with us!" at bounding box center [714, 313] width 426 height 21
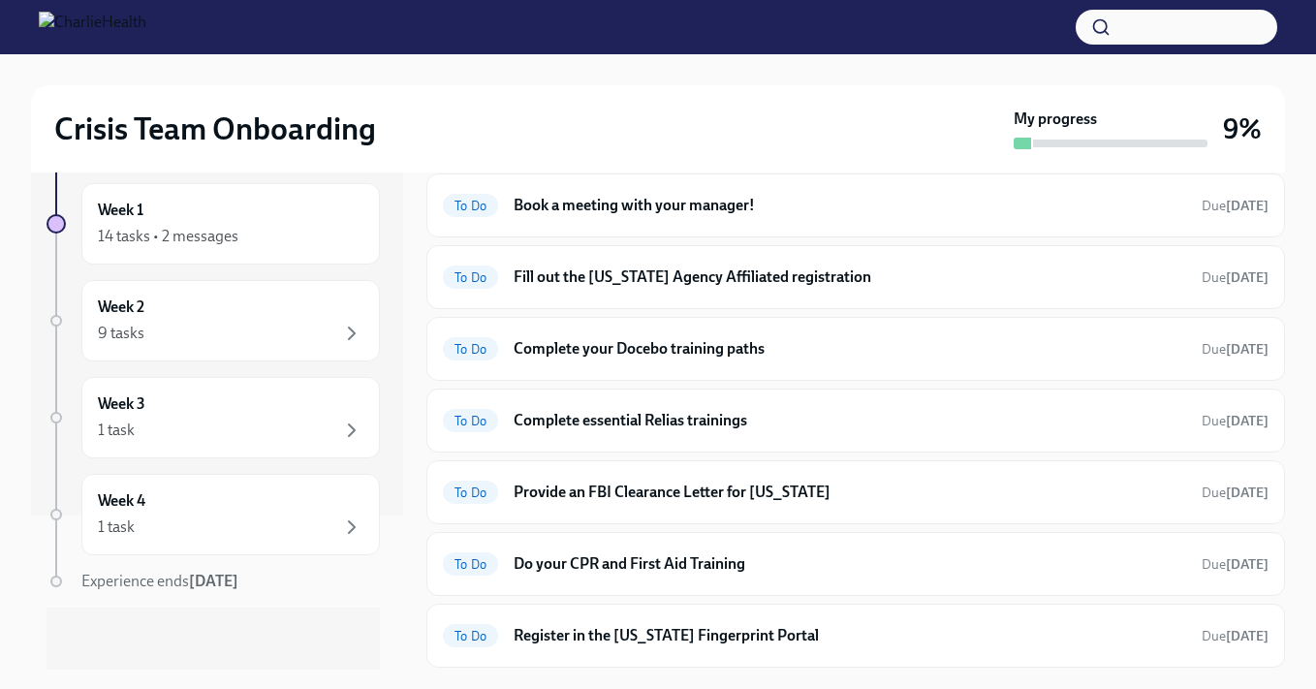
scroll to position [608, 0]
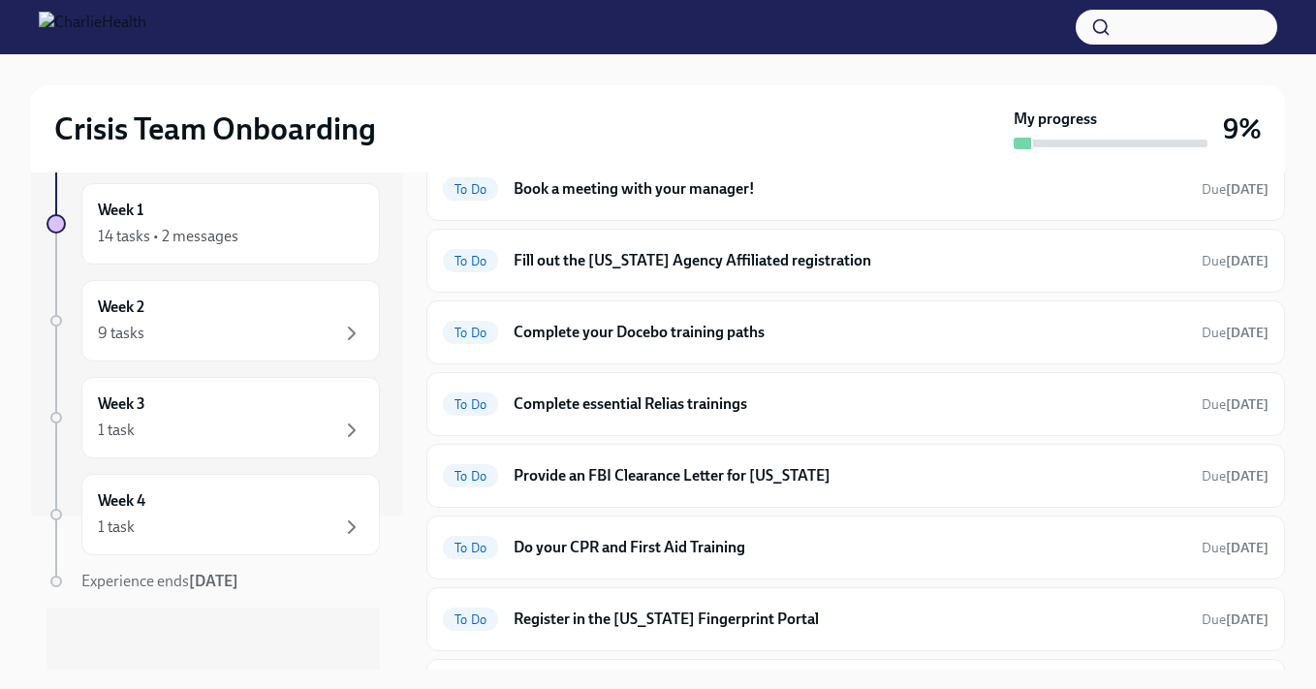
click at [698, 128] on h6 "Complete your HIPAA Training in Docebo (do this first!)" at bounding box center [847, 117] width 669 height 21
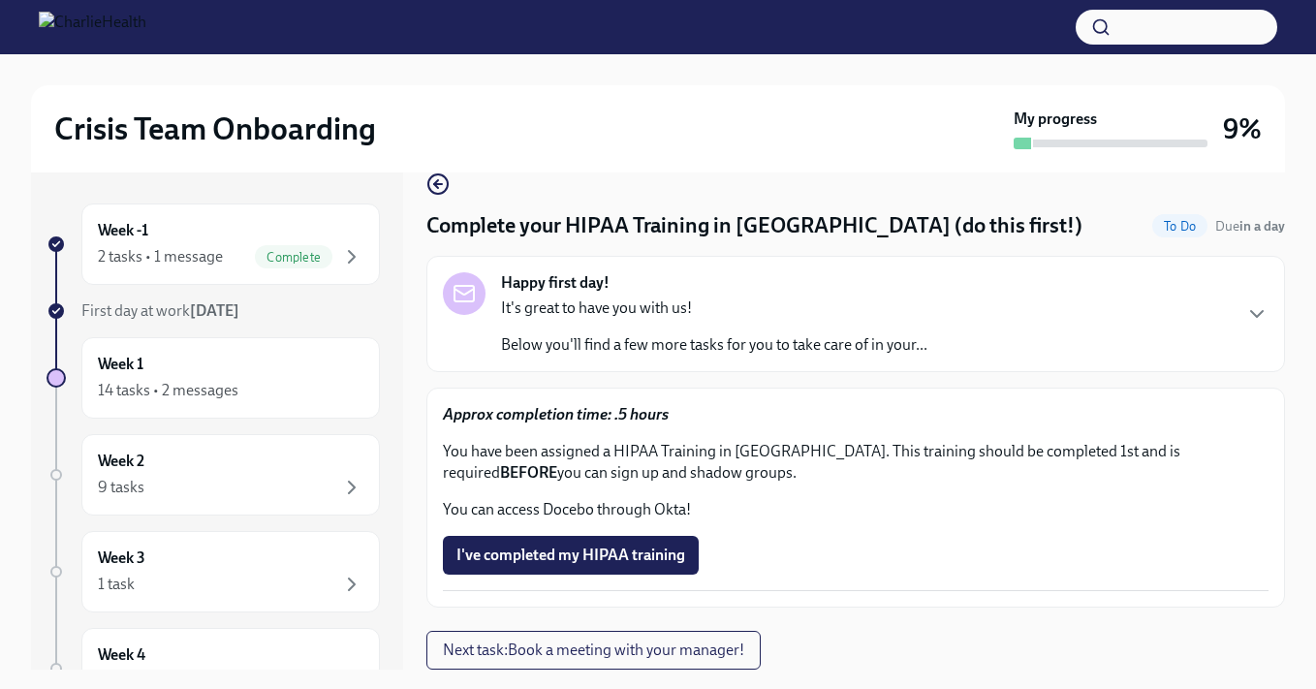
scroll to position [35, 0]
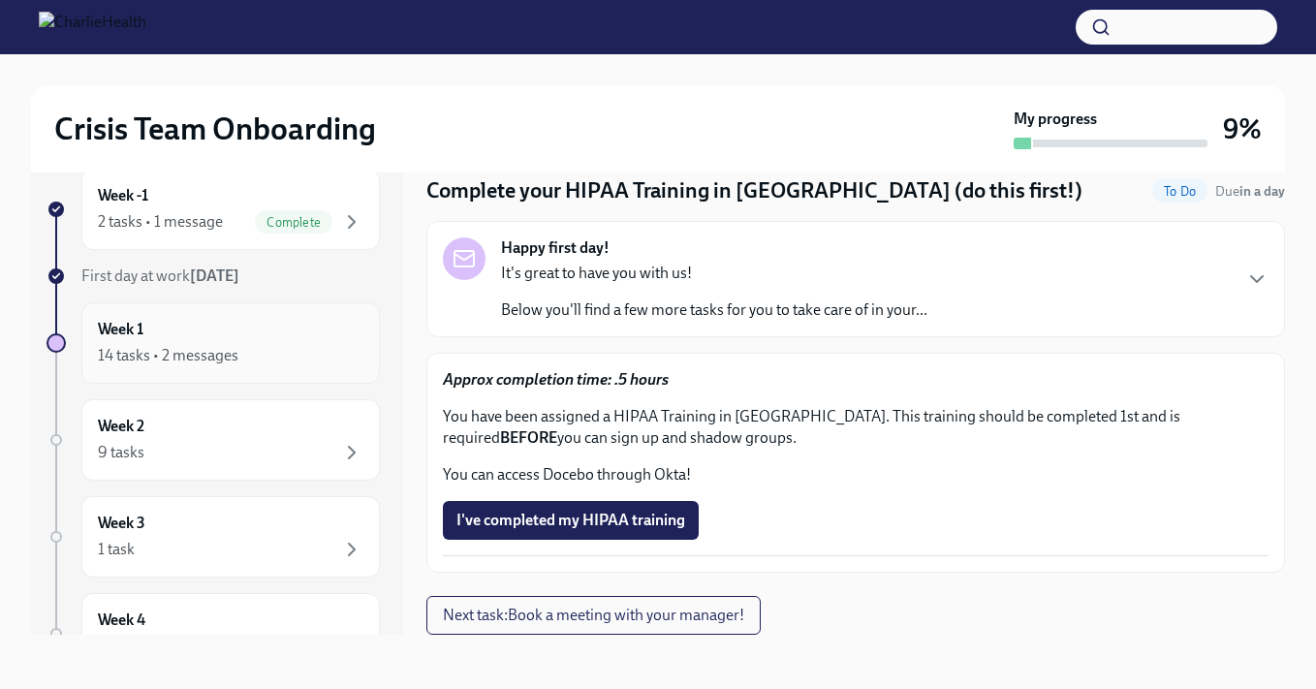
click at [280, 360] on div "14 tasks • 2 messages" at bounding box center [230, 355] width 265 height 23
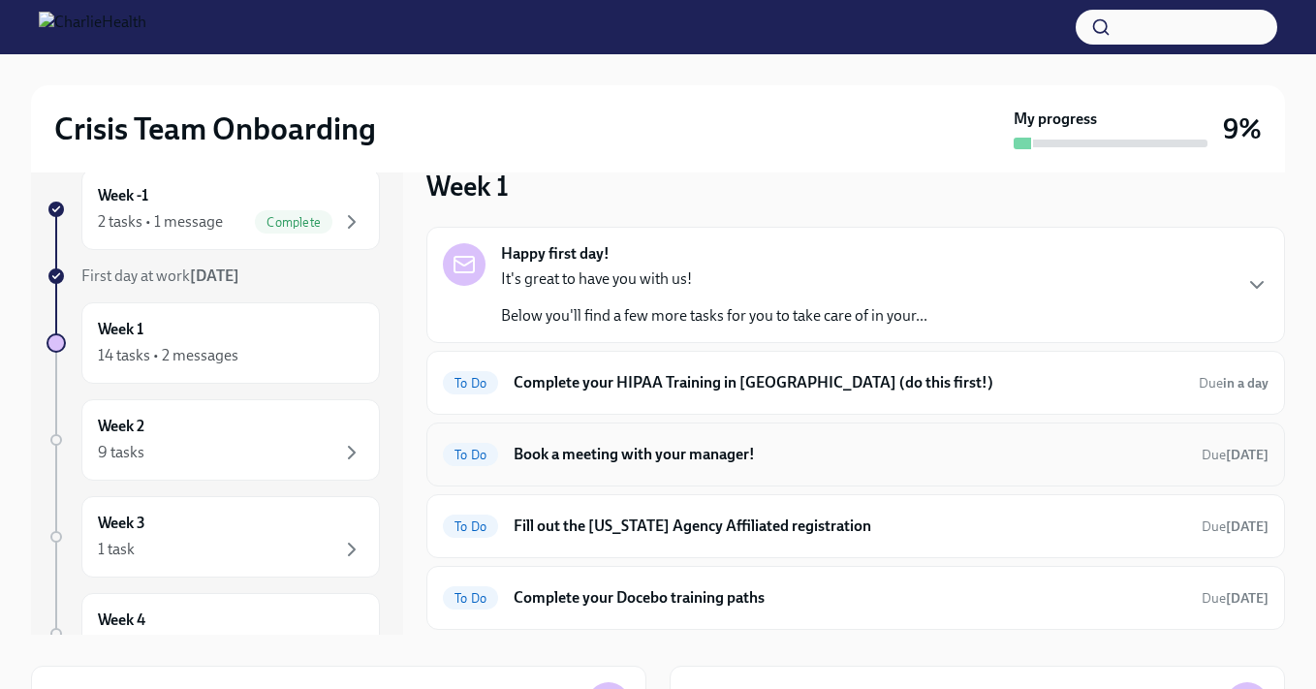
click at [646, 450] on h6 "Book a meeting with your manager!" at bounding box center [849, 454] width 672 height 21
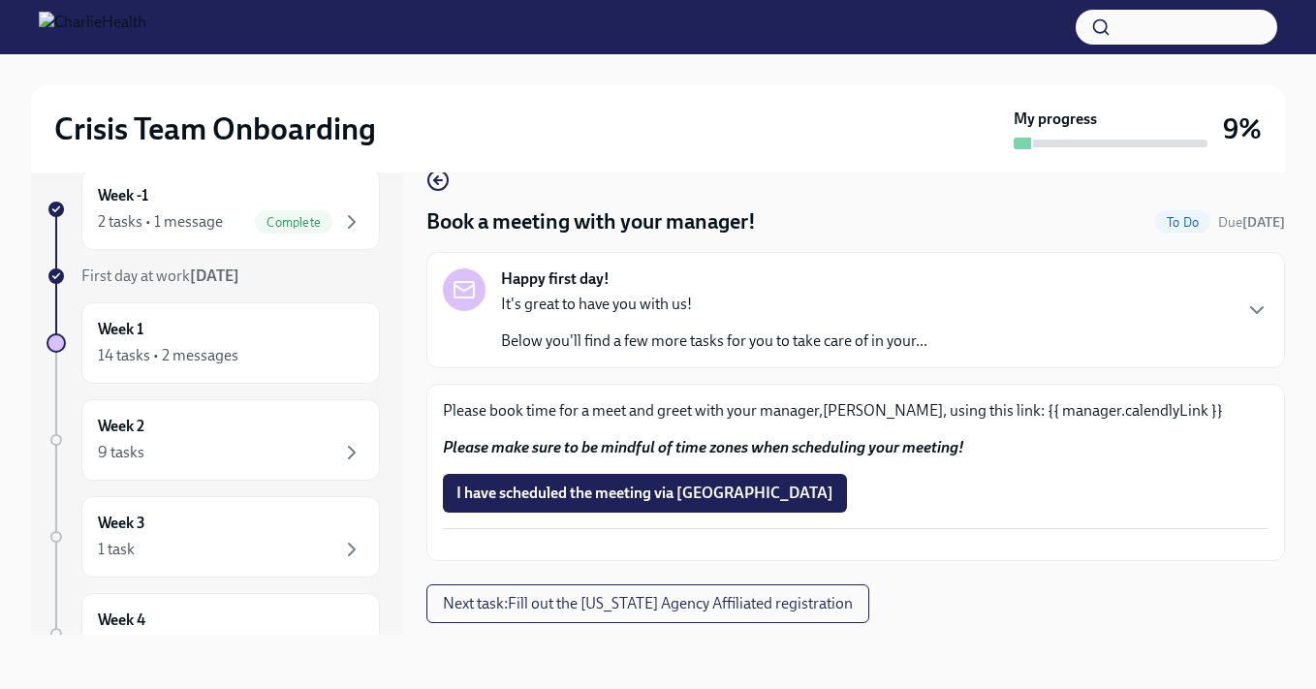
click at [1114, 426] on div "Please book time for a meet and greet with your manager,LaTasha Abraham, using …" at bounding box center [855, 429] width 825 height 58
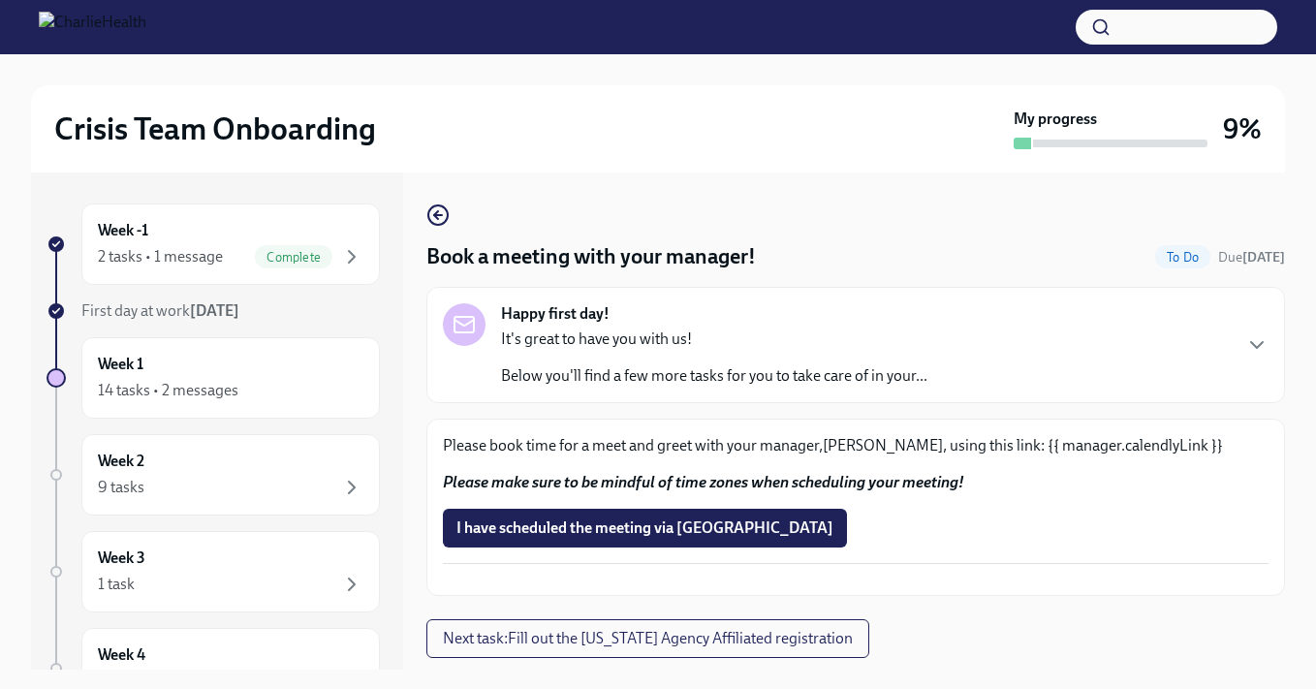
click at [1108, 443] on p "Please book time for a meet and greet with your manager,LaTasha Abraham, using …" at bounding box center [855, 445] width 825 height 21
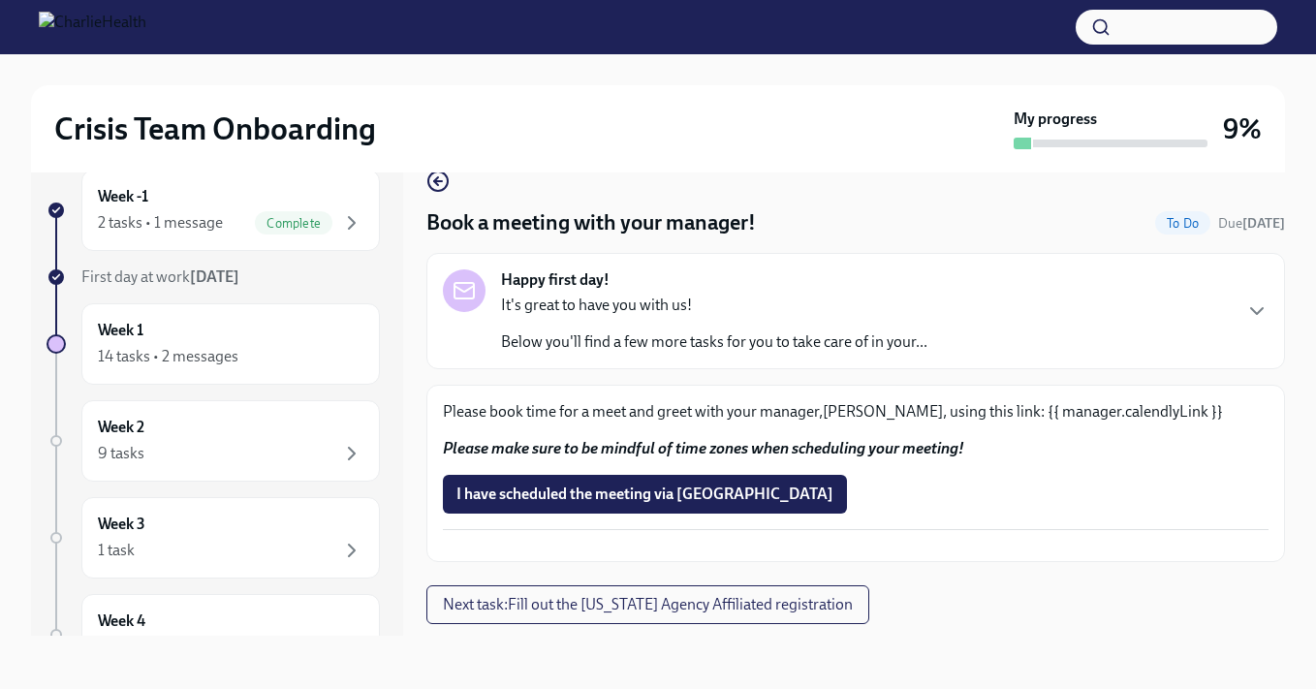
scroll to position [35, 0]
click at [238, 341] on div "Week 1 14 tasks • 2 messages" at bounding box center [230, 343] width 265 height 48
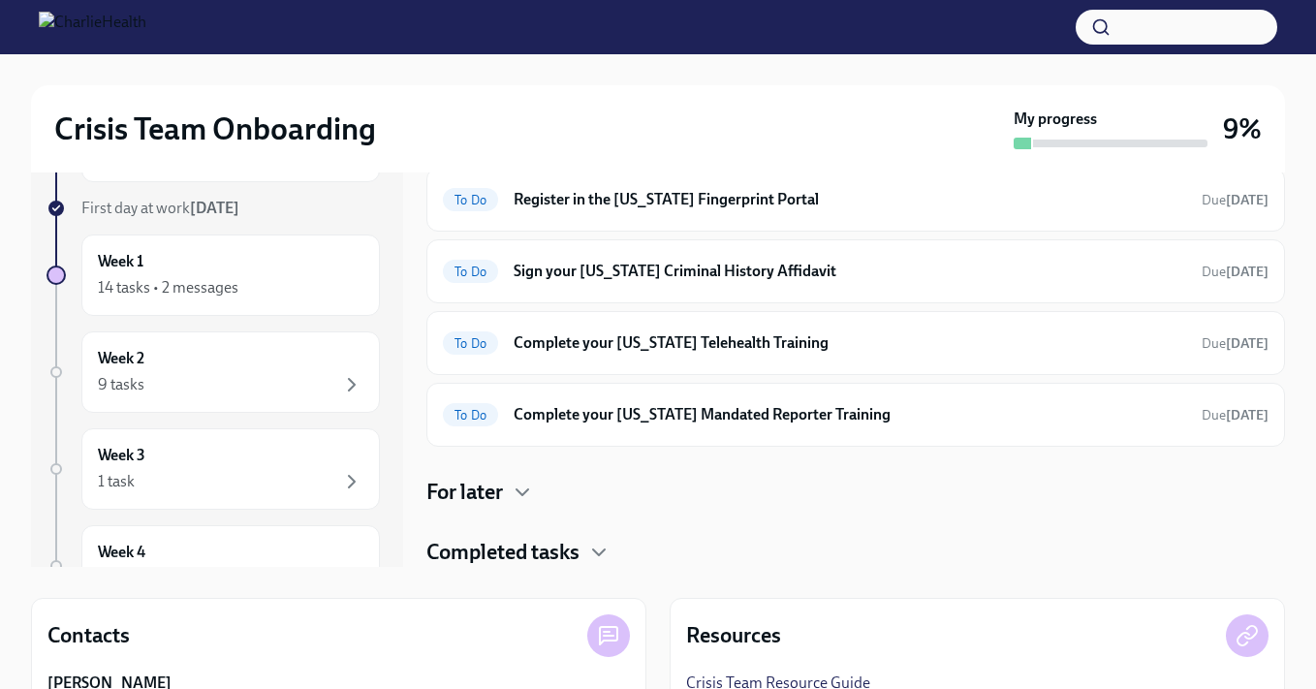
scroll to position [189, 0]
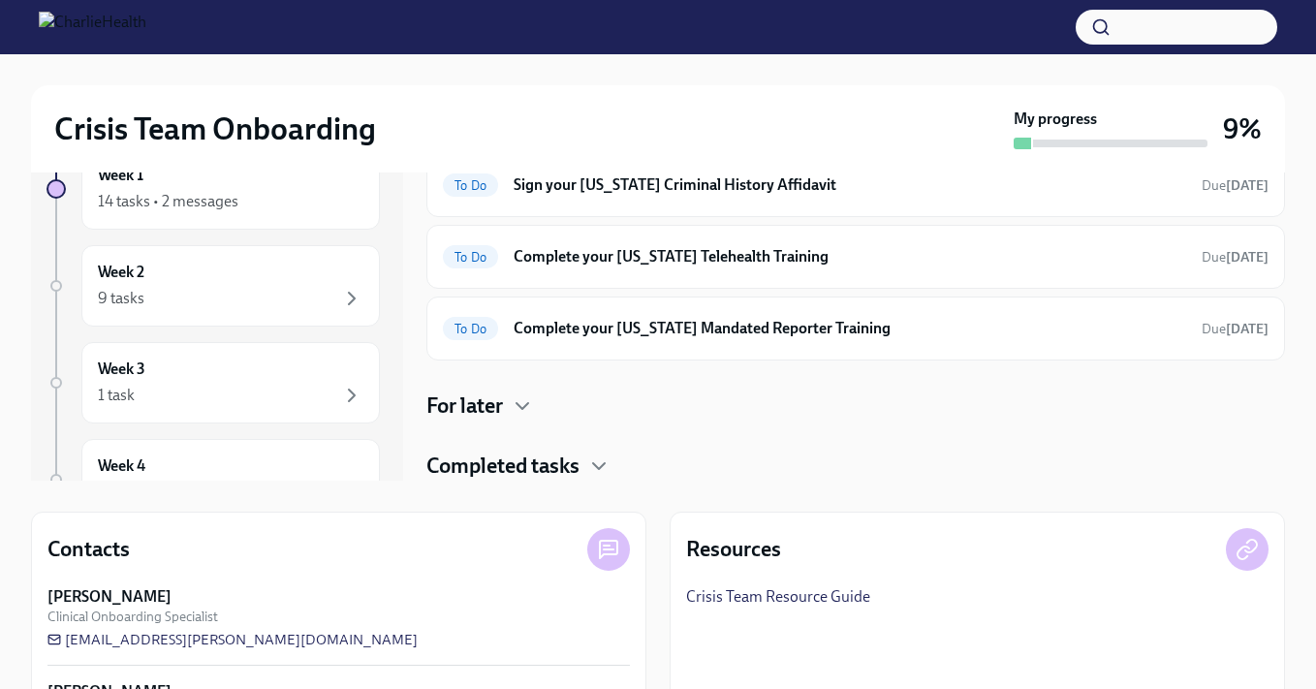
click at [479, 400] on h4 "For later" at bounding box center [464, 405] width 77 height 29
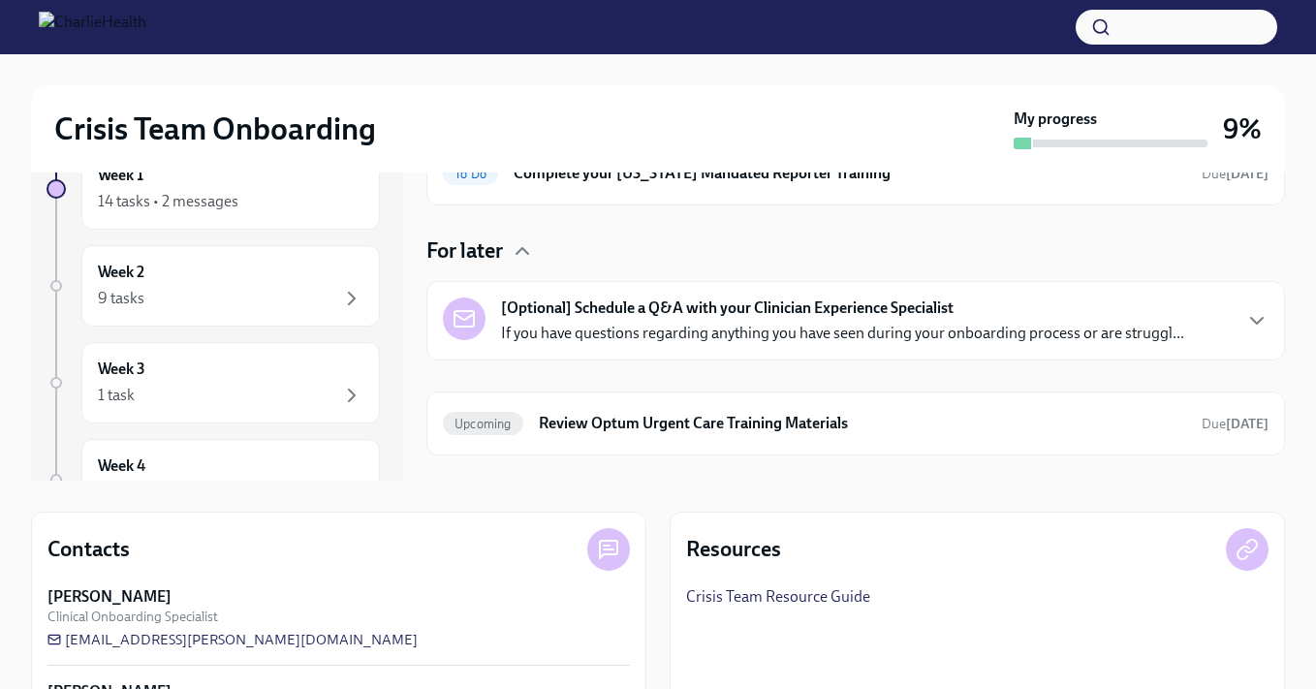
scroll to position [807, 0]
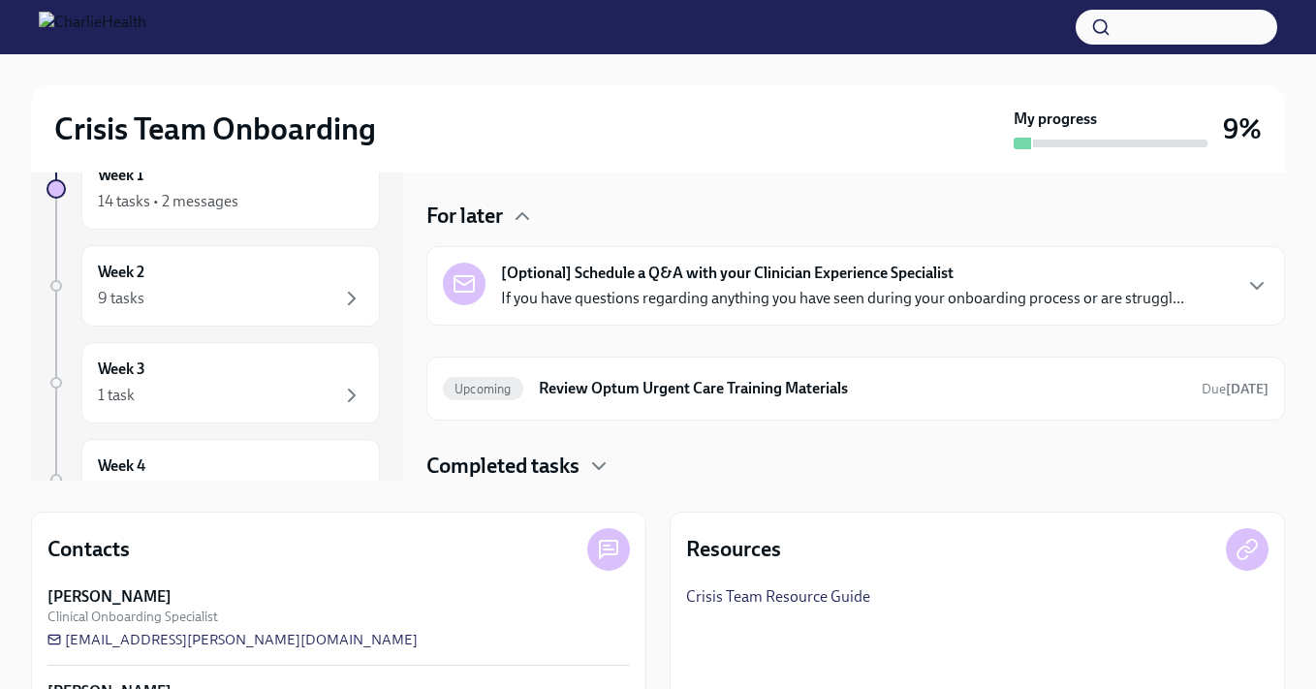
click at [552, 471] on h4 "Completed tasks" at bounding box center [502, 465] width 153 height 29
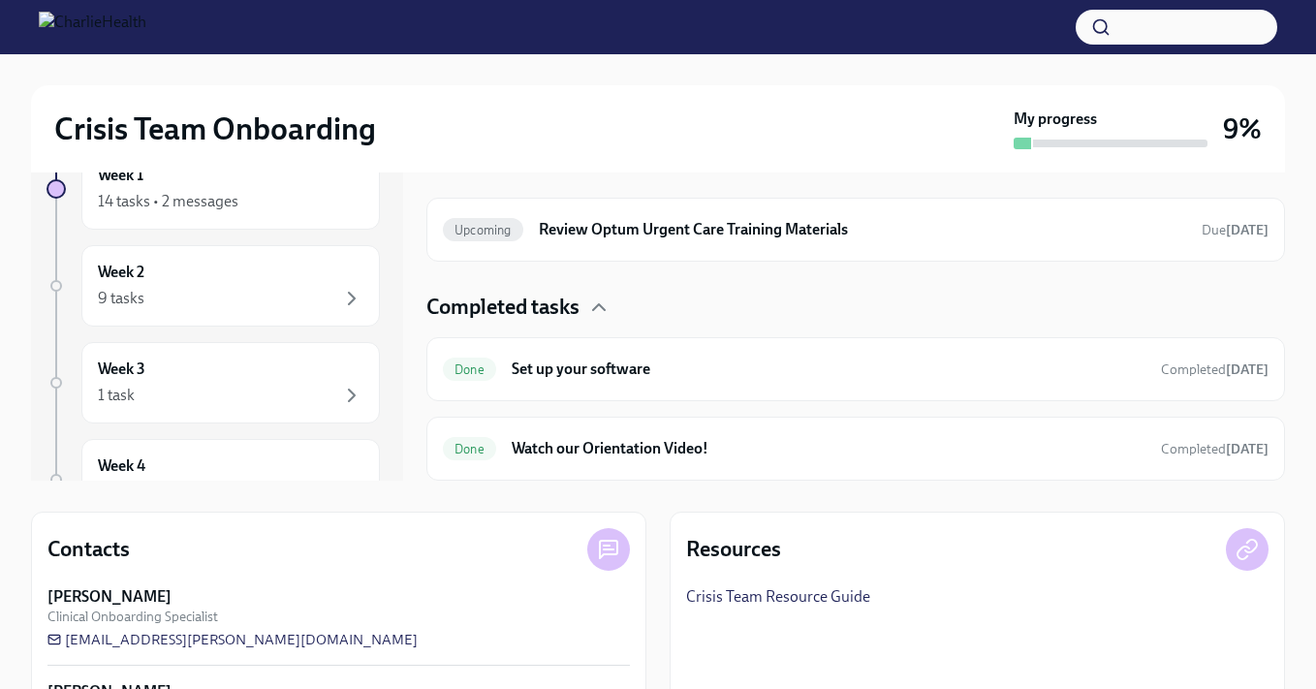
click at [539, 308] on h4 "Completed tasks" at bounding box center [502, 307] width 153 height 29
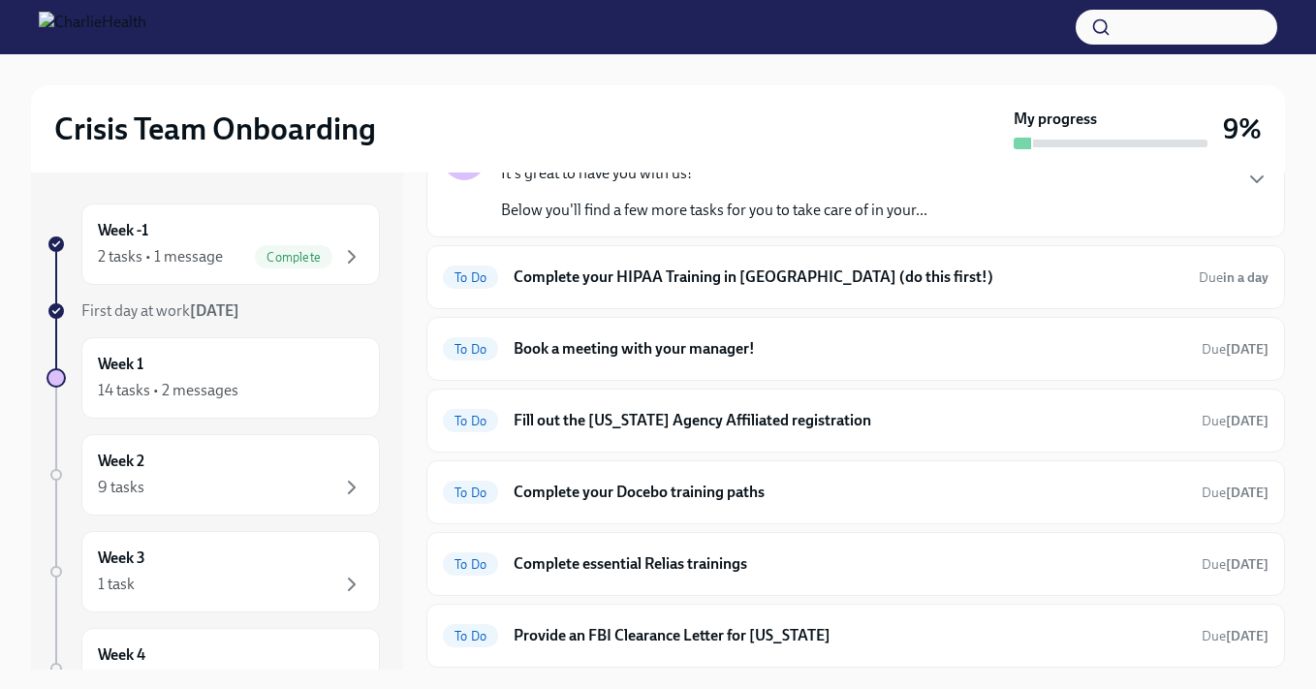
scroll to position [0, 0]
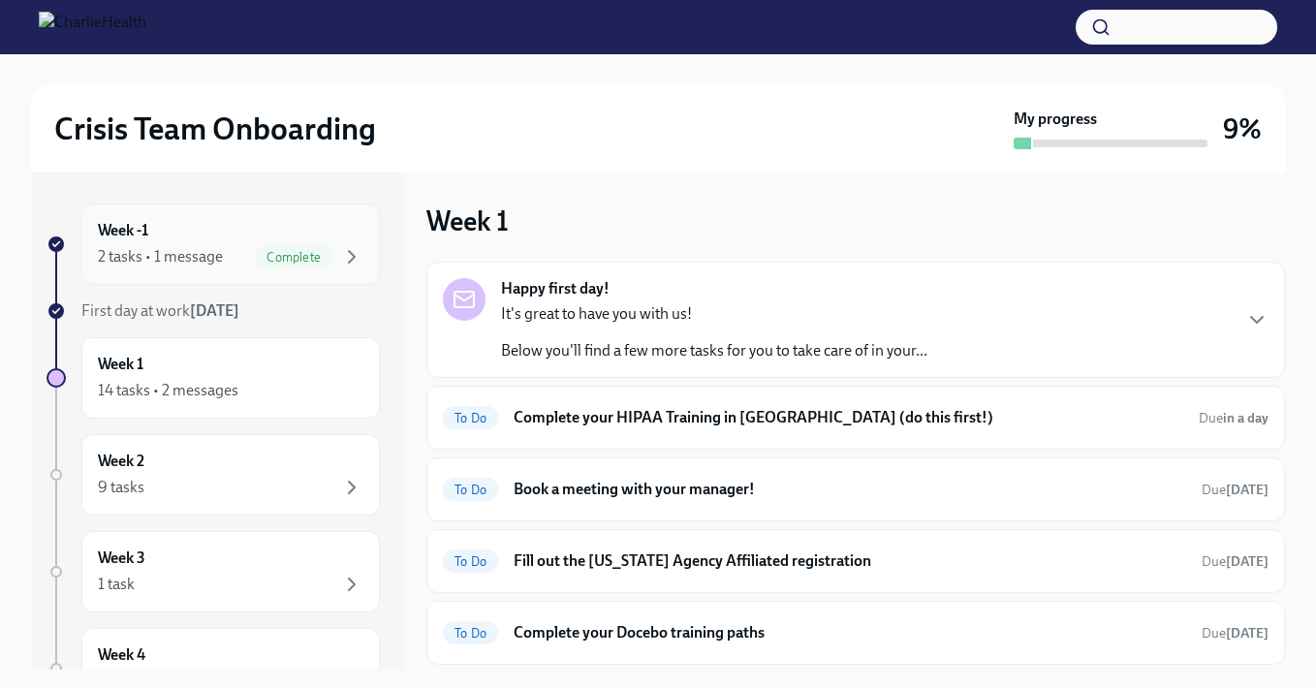
click at [221, 259] on div "2 tasks • 1 message Complete" at bounding box center [230, 256] width 265 height 23
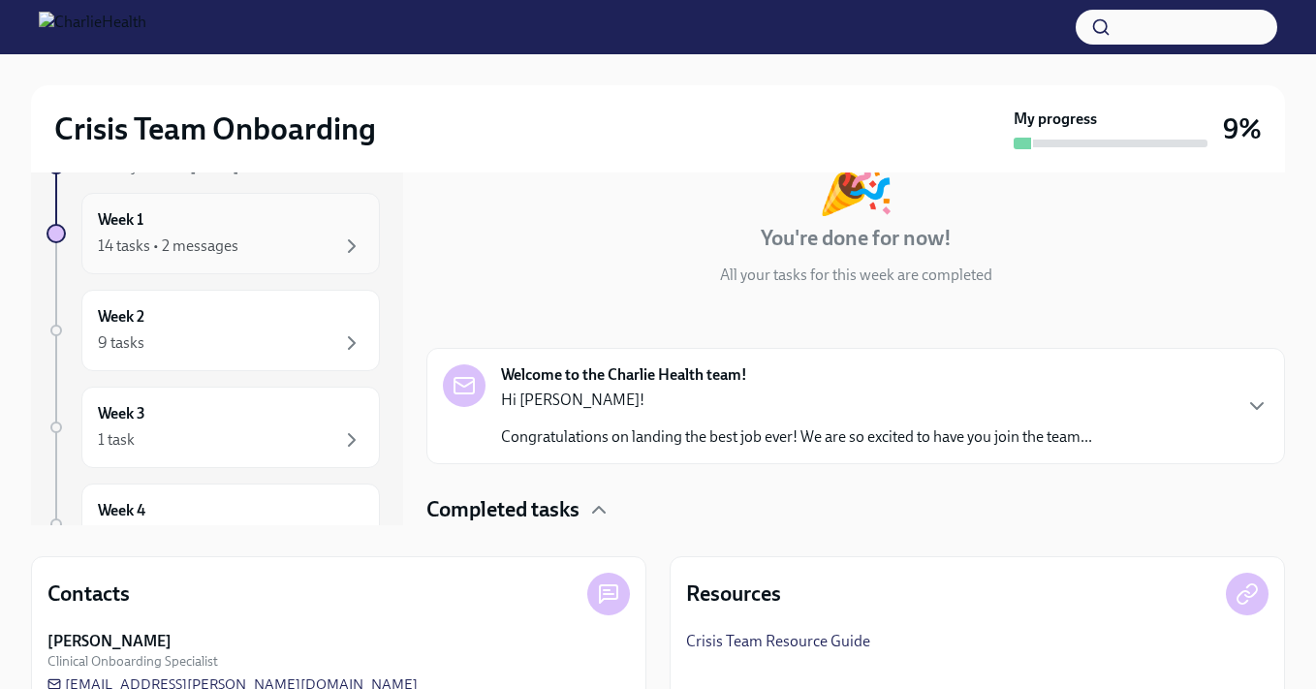
click at [263, 237] on div "14 tasks • 2 messages" at bounding box center [230, 245] width 265 height 23
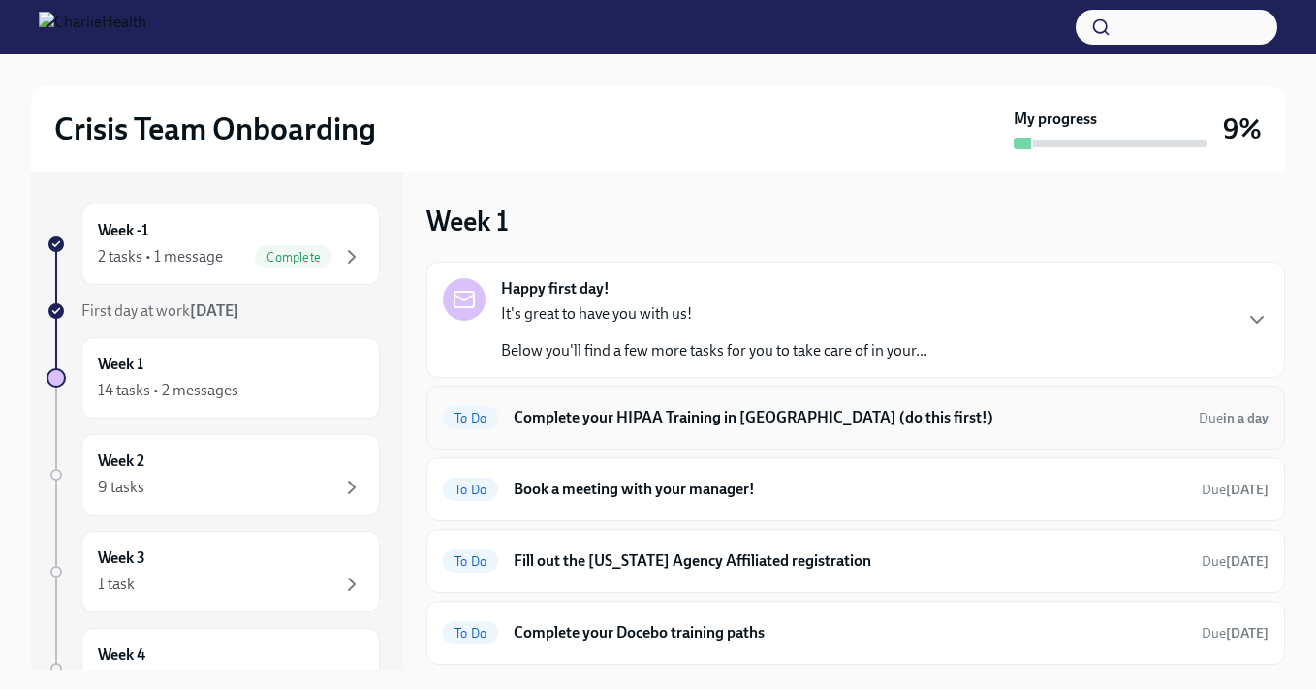
click at [627, 424] on h6 "Complete your HIPAA Training in Docebo (do this first!)" at bounding box center [847, 417] width 669 height 21
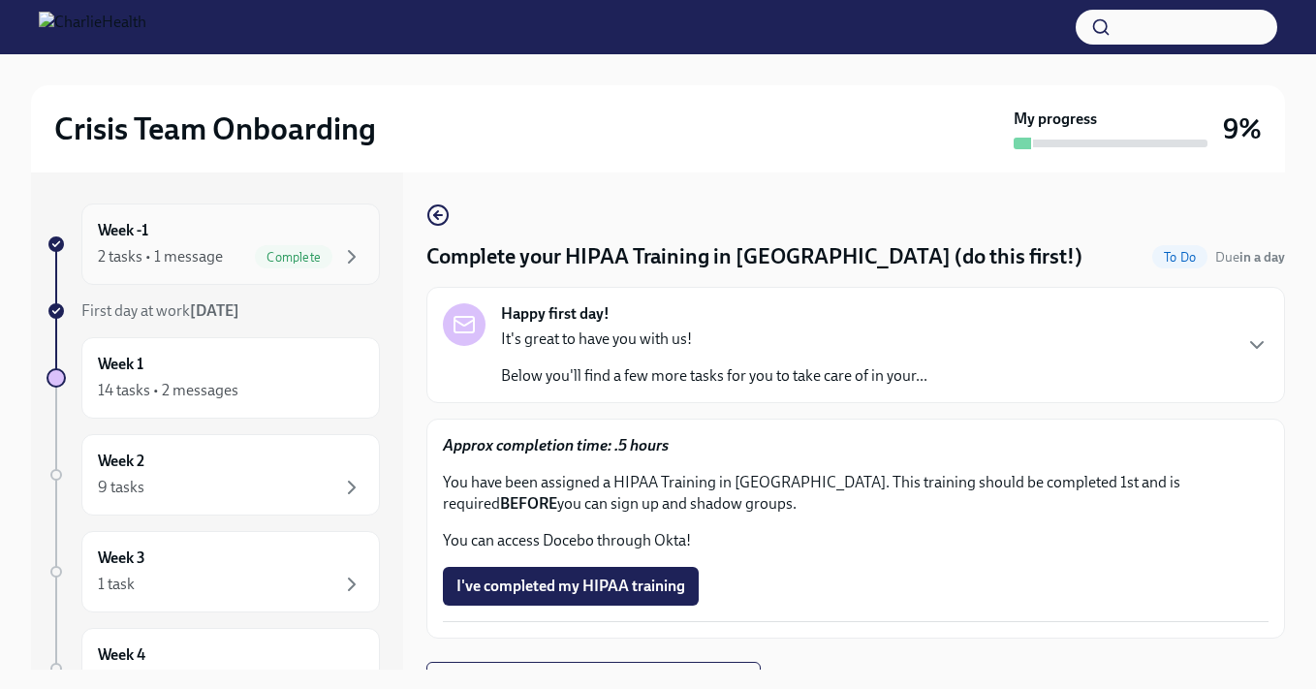
click at [202, 254] on div "2 tasks • 1 message" at bounding box center [160, 256] width 125 height 21
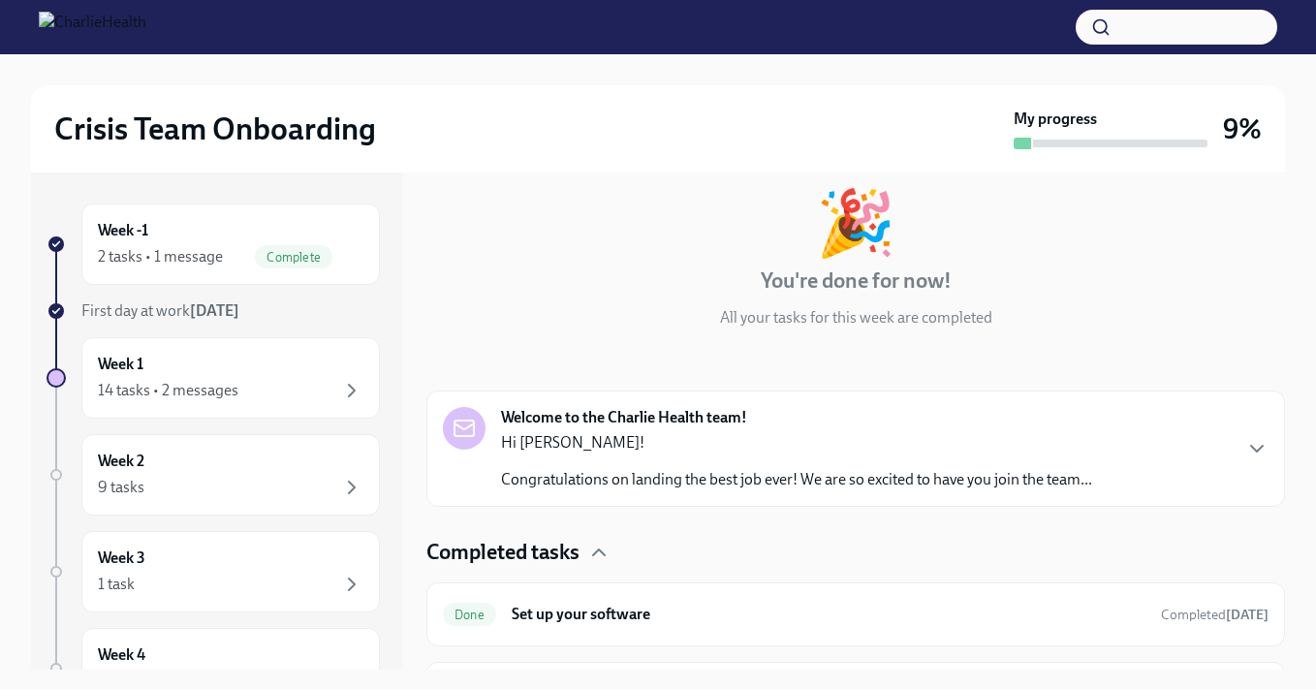
scroll to position [158, 0]
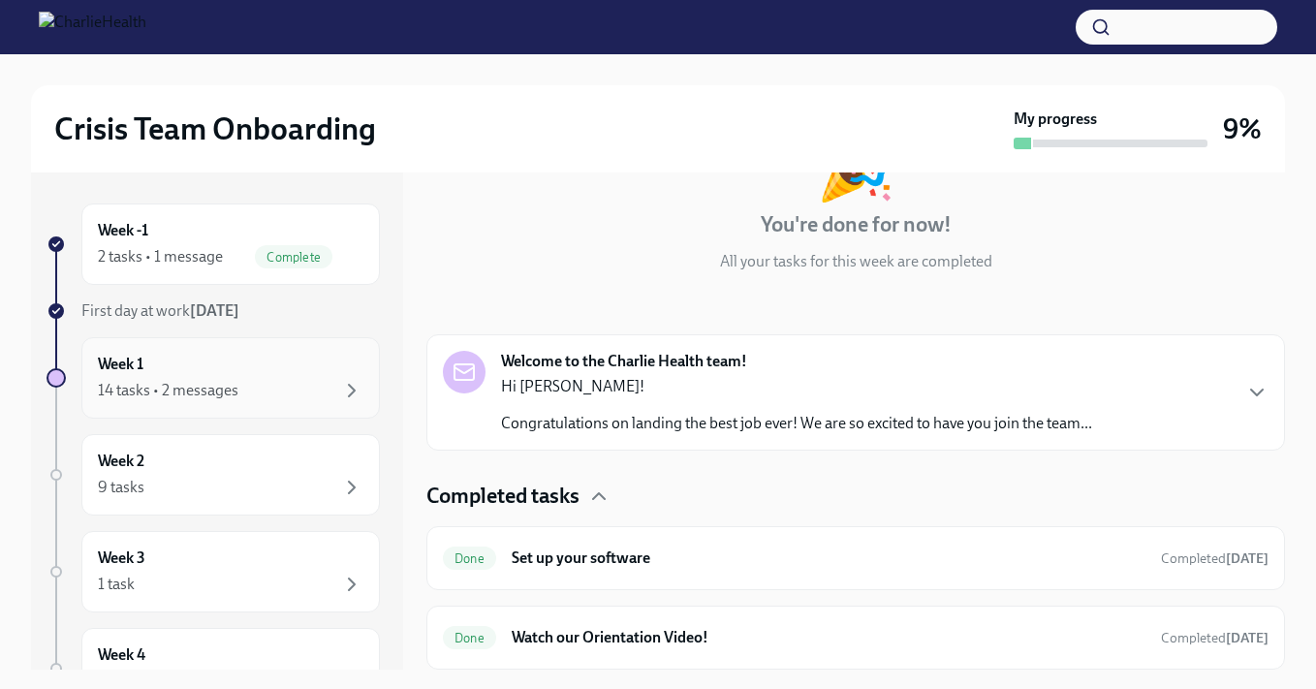
click at [216, 380] on div "14 tasks • 2 messages" at bounding box center [168, 390] width 140 height 21
